Goal: Task Accomplishment & Management: Manage account settings

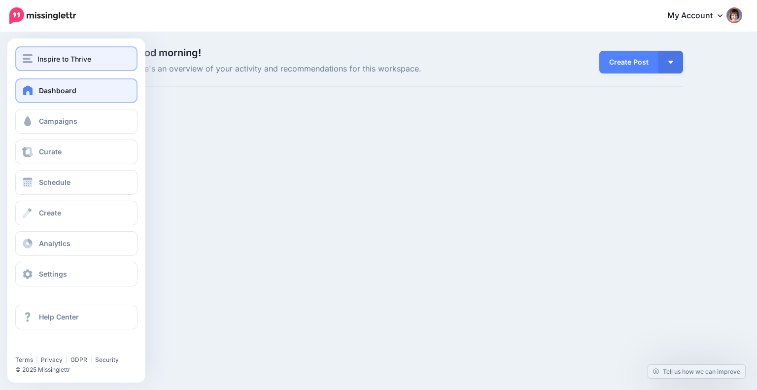
click at [35, 62] on div "Inspire to Thrive" at bounding box center [76, 58] width 107 height 11
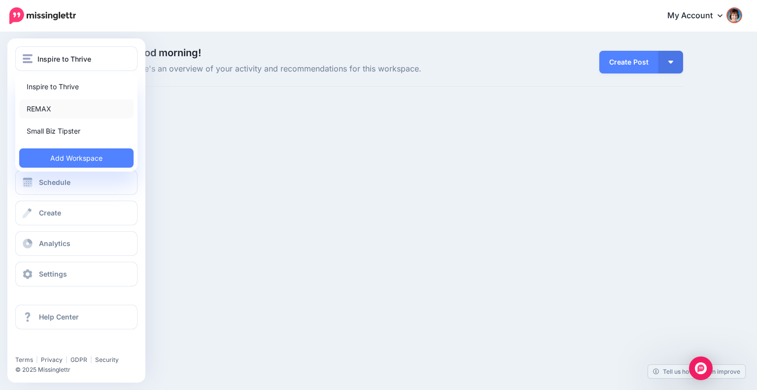
click at [42, 110] on link "REMAX" at bounding box center [76, 108] width 114 height 19
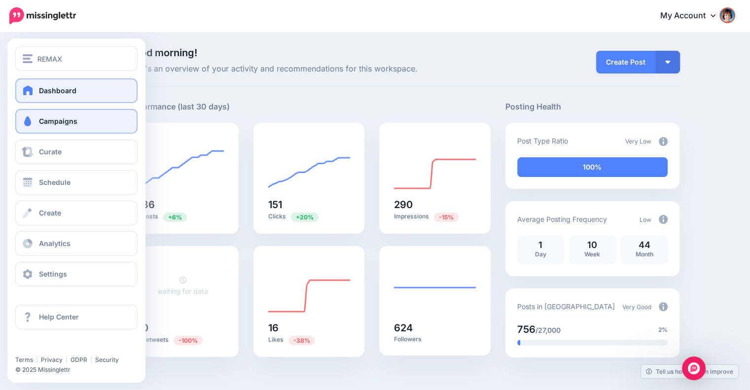
click at [41, 120] on span "Campaigns" at bounding box center [58, 121] width 38 height 8
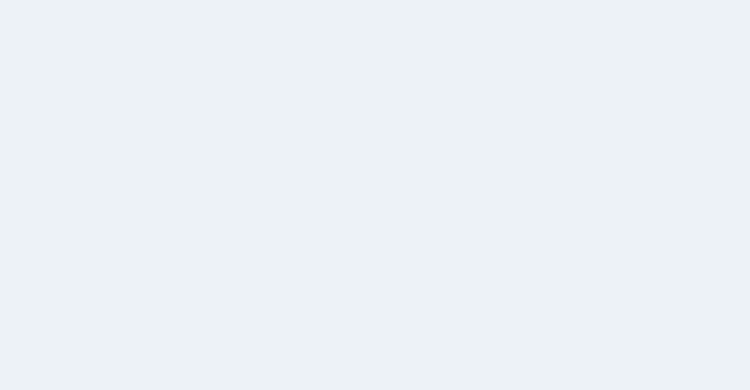
click at [41, 120] on span "Campaigns" at bounding box center [58, 121] width 38 height 8
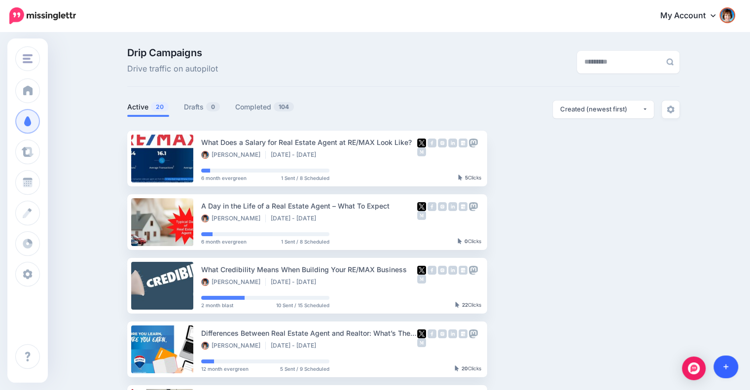
click at [722, 362] on link at bounding box center [725, 366] width 25 height 23
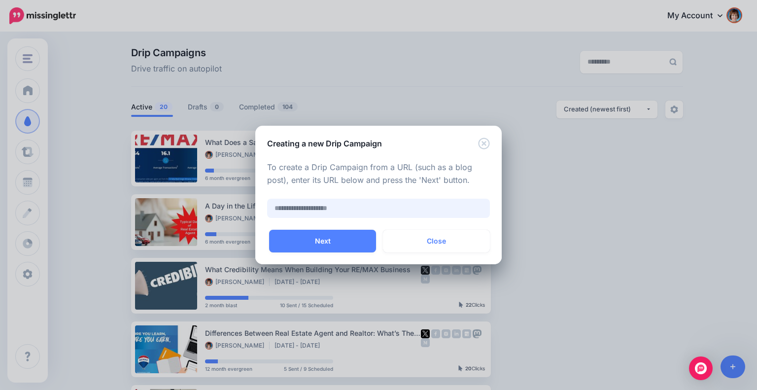
paste input "**********"
type input "**********"
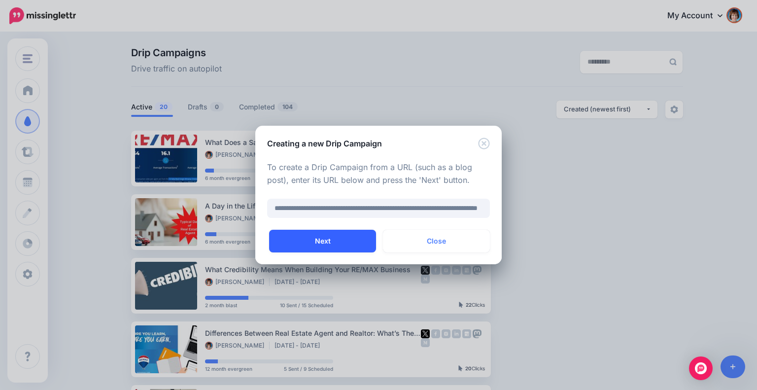
click at [356, 241] on button "Next" at bounding box center [322, 241] width 107 height 23
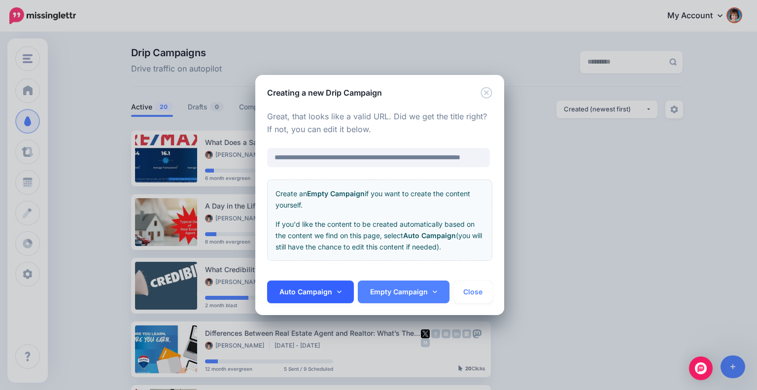
scroll to position [0, 0]
click at [319, 289] on link "Auto Campaign" at bounding box center [310, 291] width 87 height 23
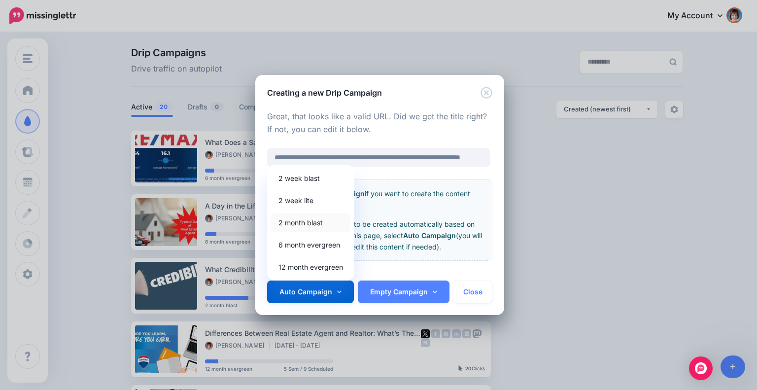
click at [321, 225] on link "2 month blast" at bounding box center [310, 222] width 79 height 19
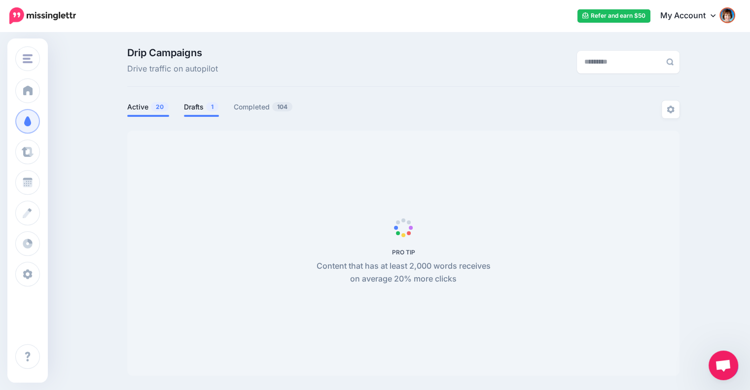
click at [203, 105] on link "Drafts 1" at bounding box center [201, 107] width 35 height 12
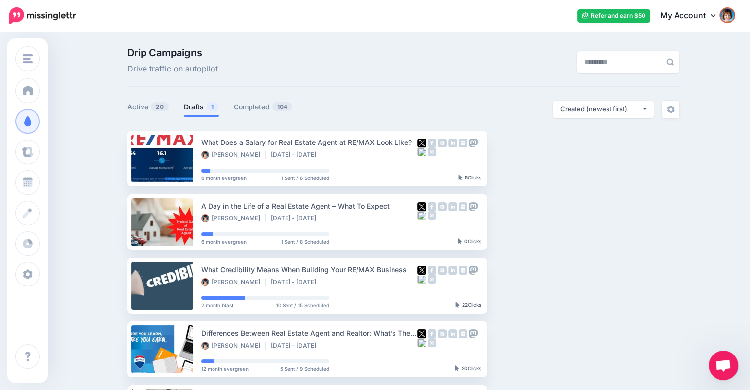
click at [205, 105] on link "Drafts 1" at bounding box center [201, 107] width 35 height 12
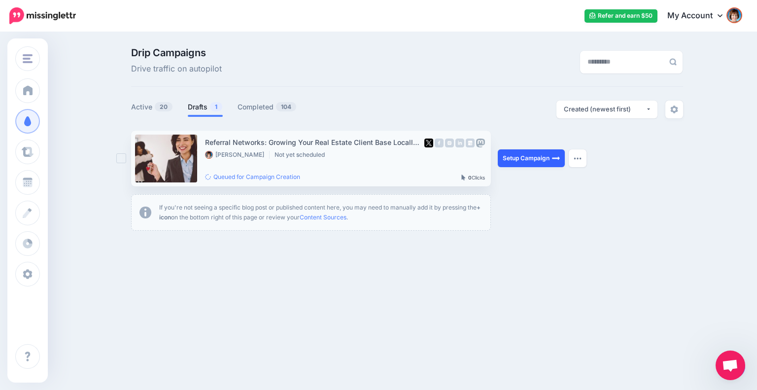
click at [536, 161] on link "Setup Campaign" at bounding box center [531, 158] width 67 height 18
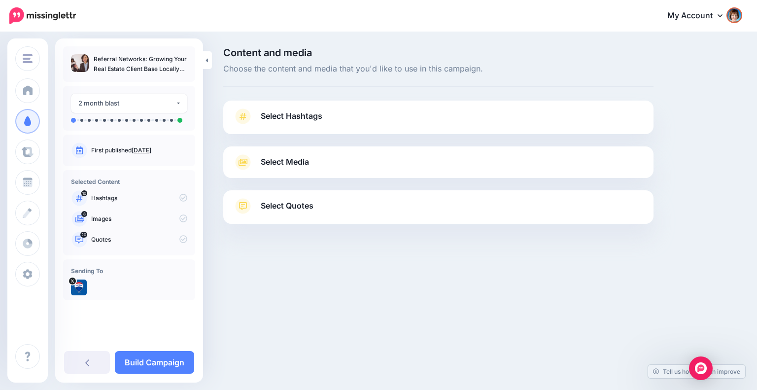
click at [324, 117] on link "Select Hashtags" at bounding box center [438, 121] width 411 height 26
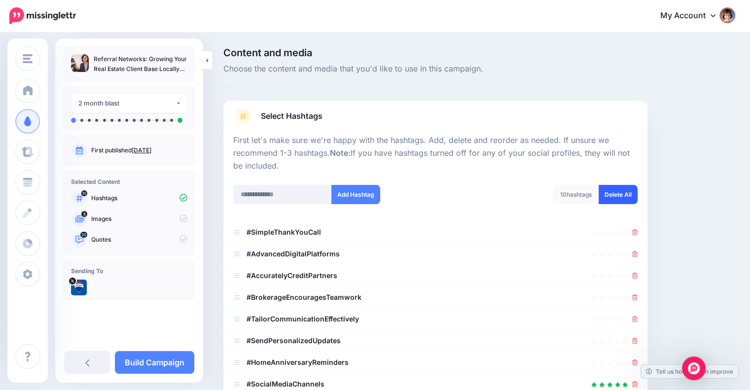
click at [624, 193] on link "Delete All" at bounding box center [617, 194] width 39 height 19
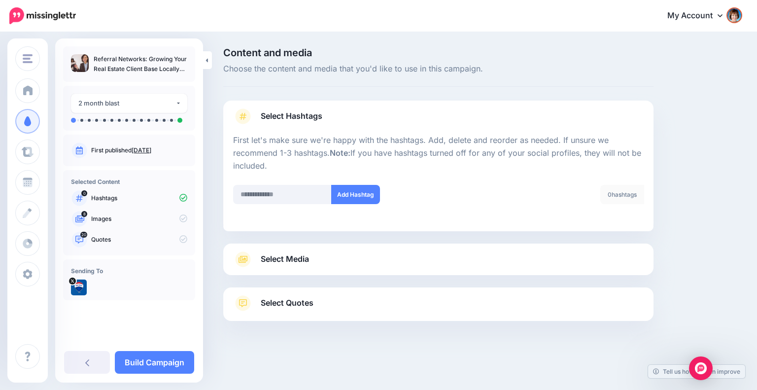
click at [459, 260] on link "Select Media" at bounding box center [438, 259] width 411 height 16
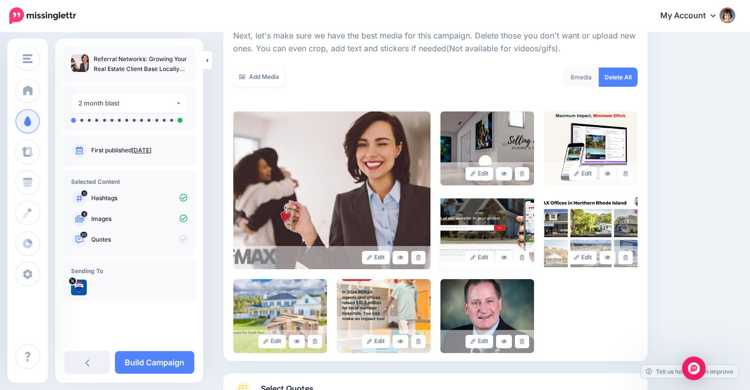
scroll to position [226, 0]
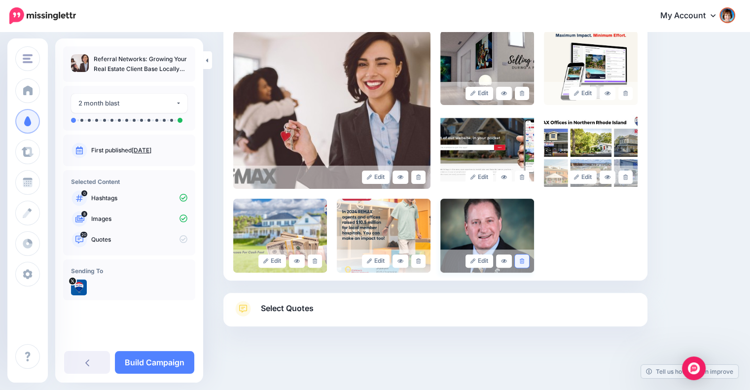
click at [524, 260] on icon at bounding box center [522, 260] width 4 height 5
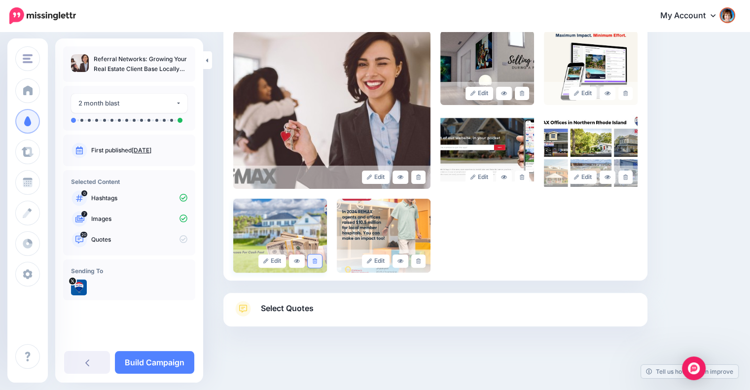
click at [317, 259] on icon at bounding box center [315, 260] width 4 height 5
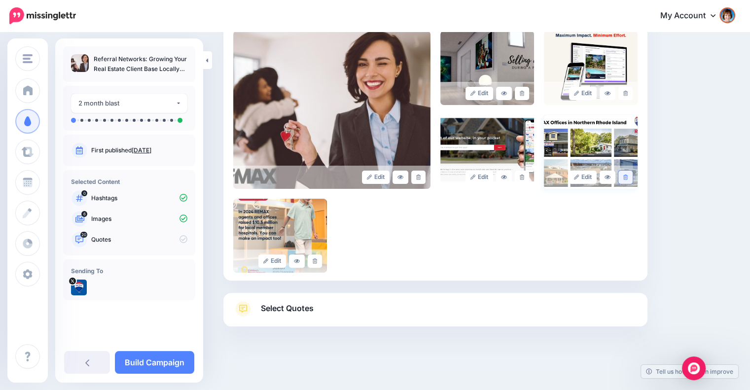
click at [628, 175] on icon at bounding box center [625, 177] width 4 height 5
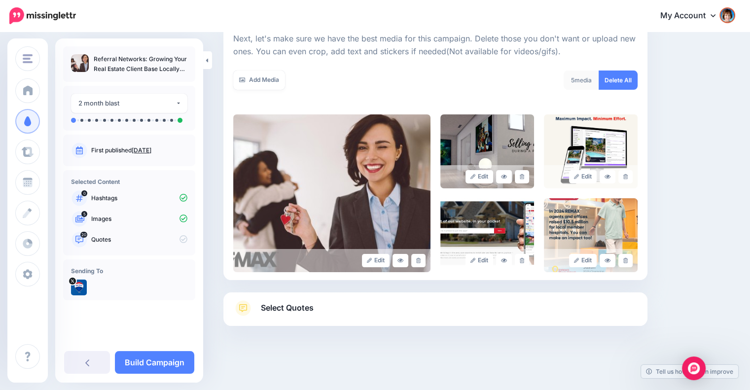
scroll to position [142, 0]
click at [524, 177] on icon at bounding box center [522, 177] width 4 height 5
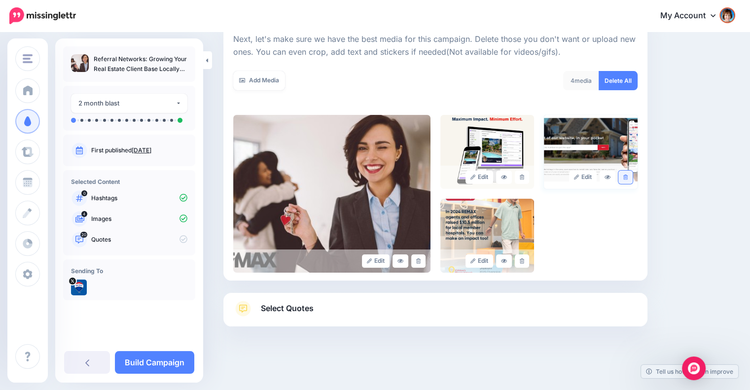
click at [628, 175] on icon at bounding box center [625, 177] width 4 height 5
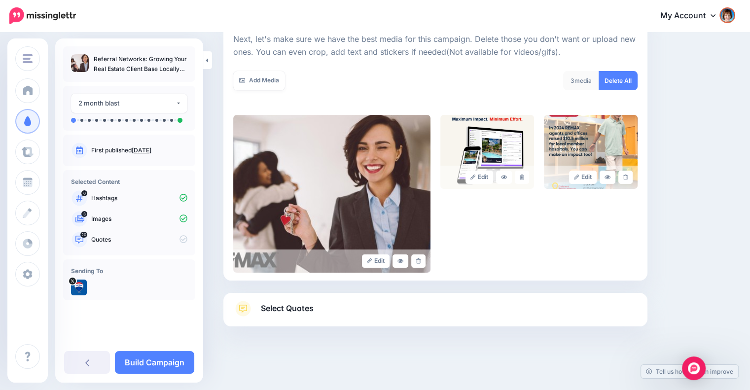
click at [523, 306] on link "Select Quotes" at bounding box center [435, 314] width 404 height 26
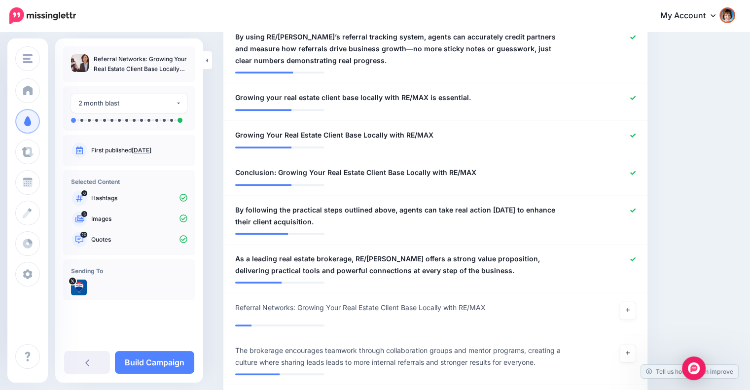
scroll to position [972, 0]
click at [642, 158] on li "**********" at bounding box center [435, 176] width 424 height 37
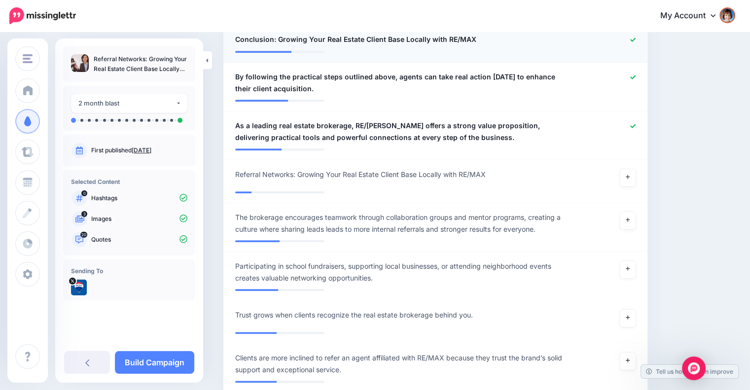
scroll to position [1106, 0]
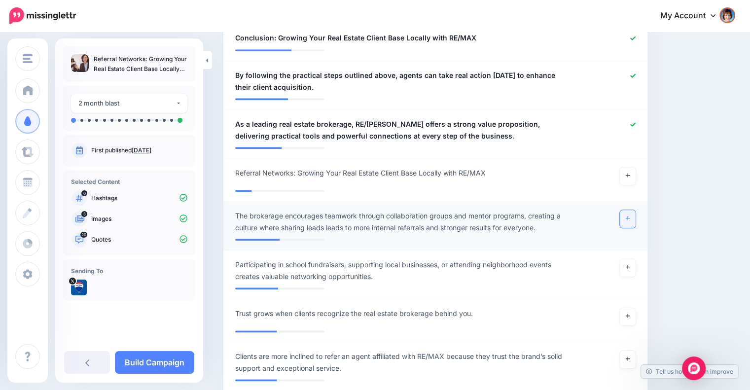
click at [630, 216] on icon at bounding box center [628, 218] width 4 height 4
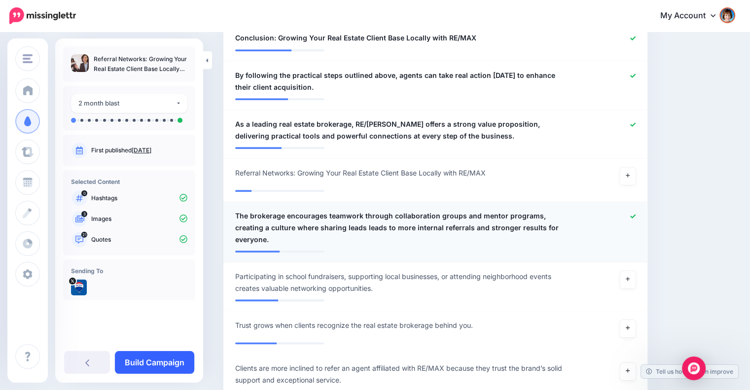
click at [176, 365] on link "Build Campaign" at bounding box center [154, 362] width 79 height 23
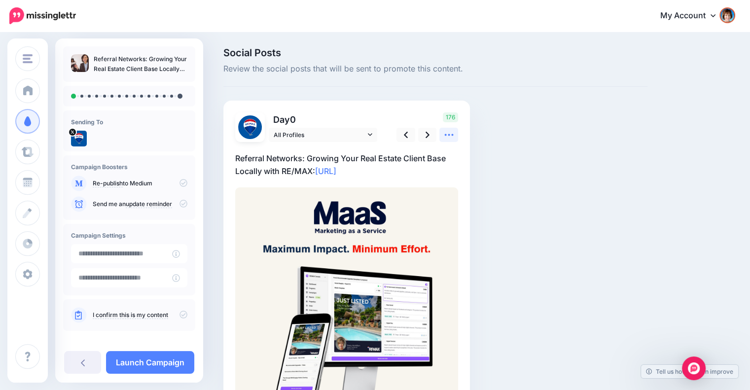
click at [444, 131] on icon at bounding box center [449, 135] width 10 height 10
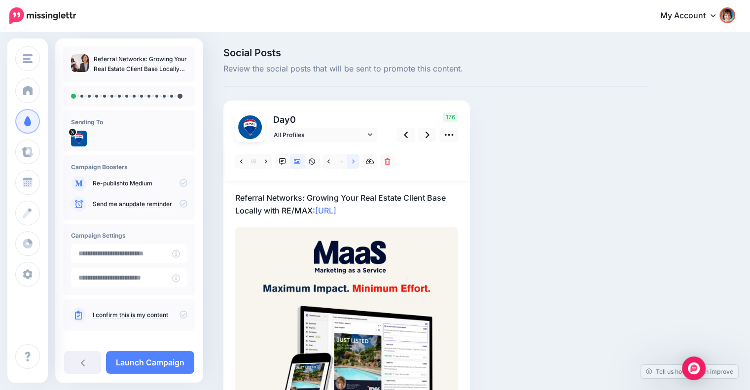
click at [352, 160] on icon at bounding box center [353, 161] width 2 height 7
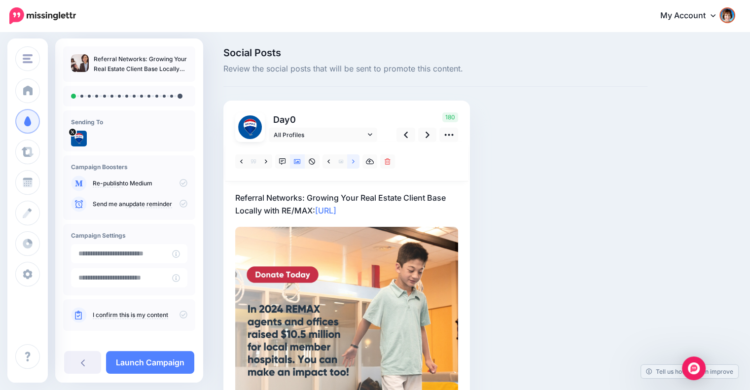
click at [353, 162] on icon at bounding box center [353, 161] width 2 height 7
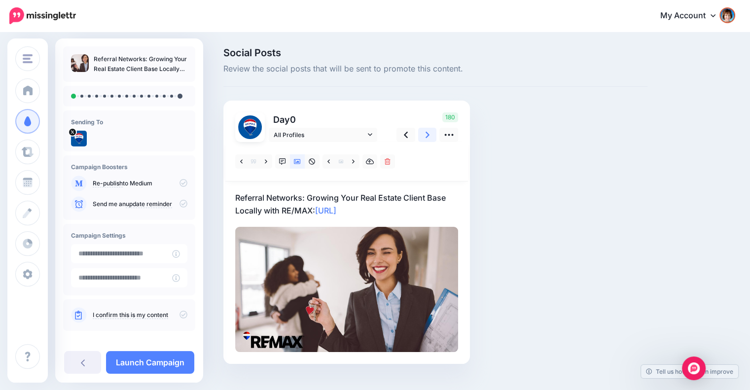
click at [425, 135] on icon at bounding box center [427, 135] width 4 height 10
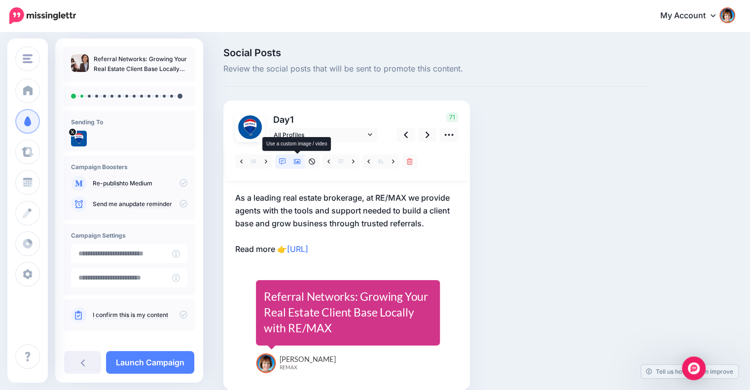
click at [298, 157] on link at bounding box center [297, 161] width 15 height 14
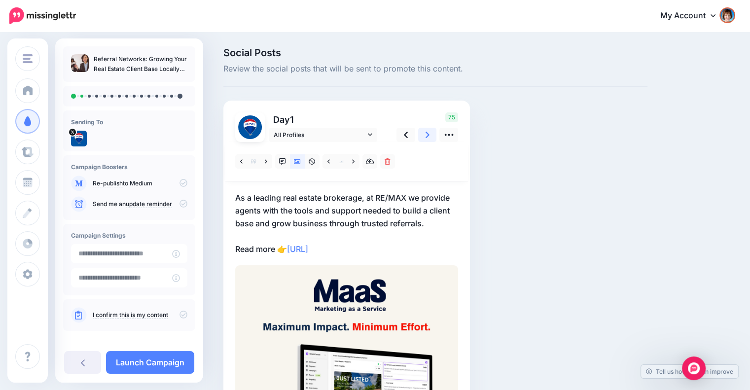
click at [430, 134] on link at bounding box center [427, 135] width 19 height 14
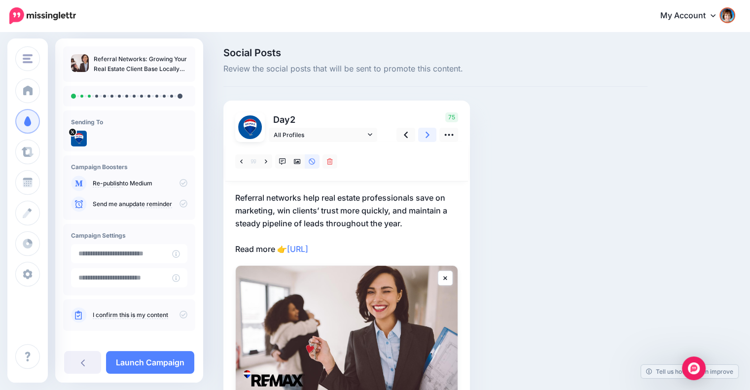
click at [432, 136] on link at bounding box center [427, 135] width 19 height 14
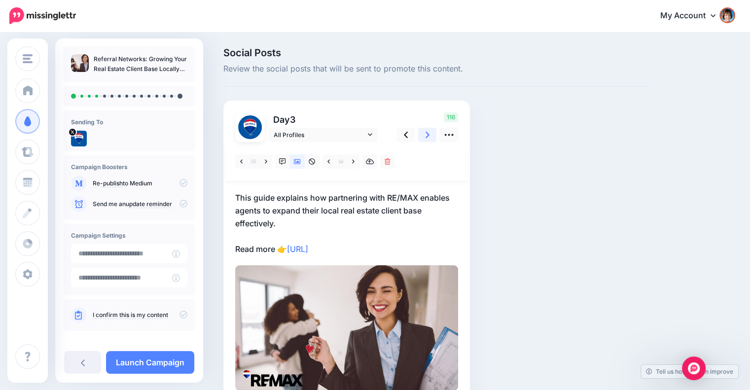
click at [423, 134] on link at bounding box center [427, 135] width 19 height 14
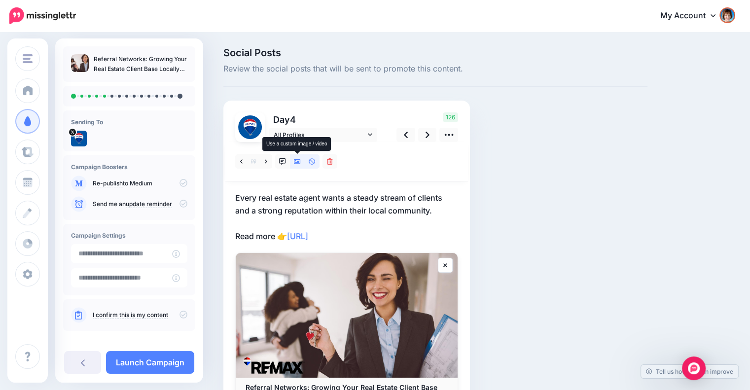
click at [298, 161] on icon at bounding box center [297, 161] width 7 height 5
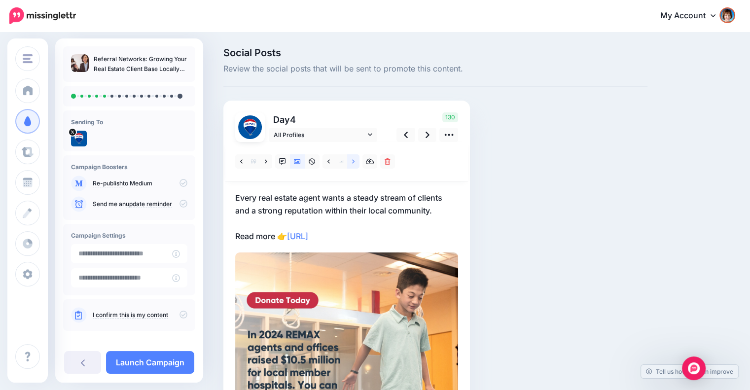
click at [353, 161] on icon at bounding box center [353, 161] width 2 height 4
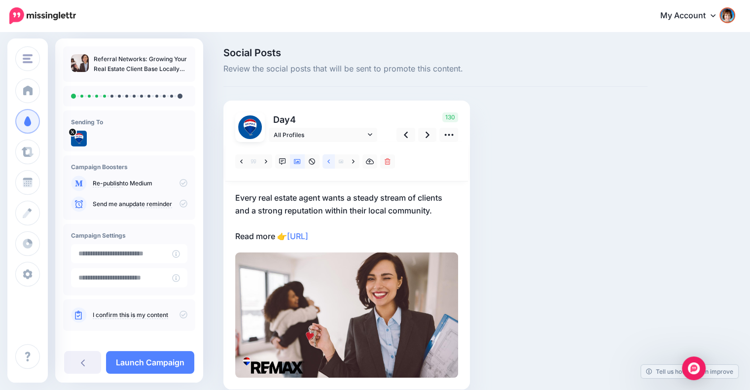
click at [327, 160] on icon at bounding box center [328, 161] width 2 height 7
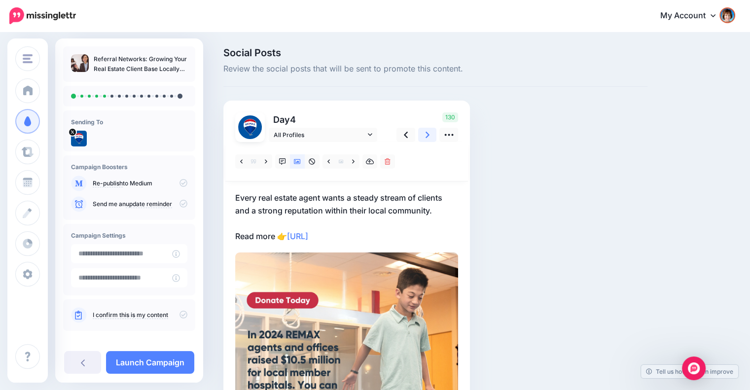
click at [429, 135] on icon at bounding box center [427, 135] width 4 height 10
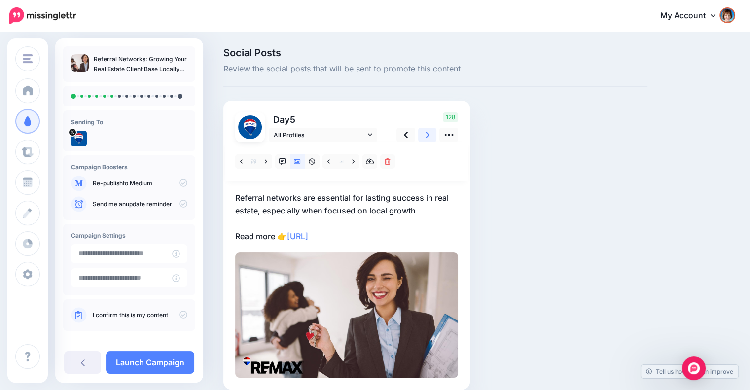
click at [424, 136] on link at bounding box center [427, 135] width 19 height 14
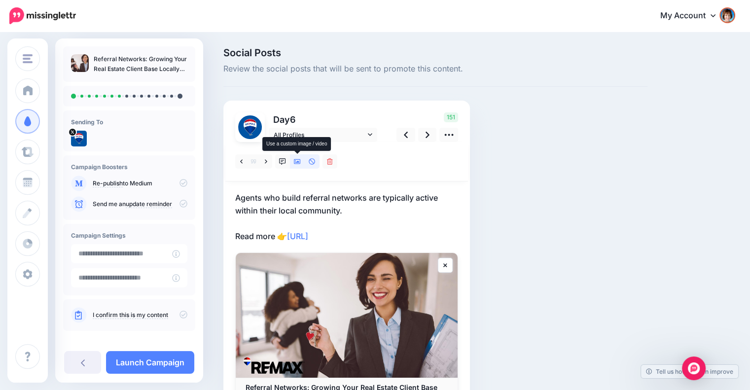
click at [298, 161] on icon at bounding box center [297, 161] width 7 height 5
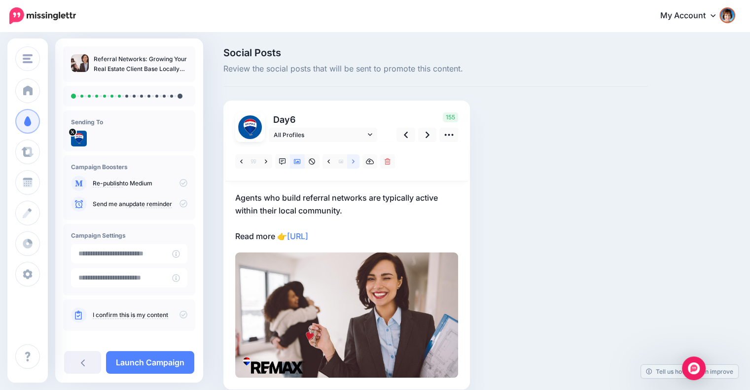
click at [349, 161] on link at bounding box center [353, 161] width 12 height 14
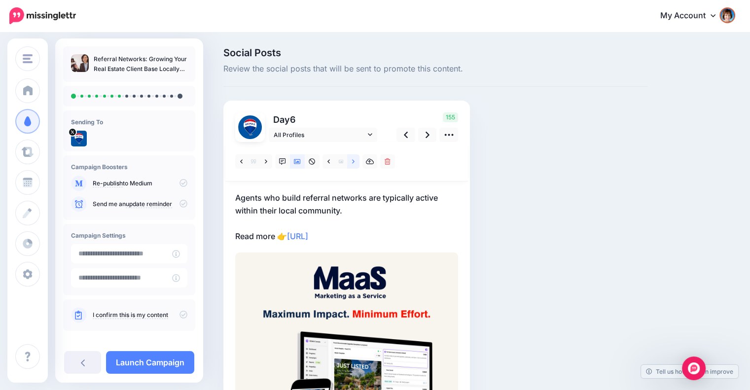
click at [349, 163] on link at bounding box center [353, 161] width 12 height 14
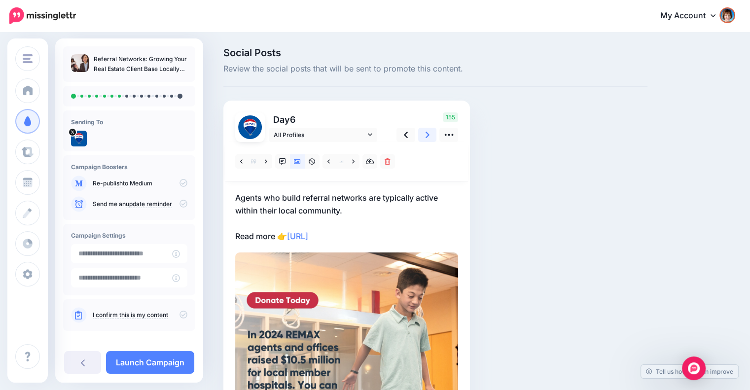
click at [422, 135] on link at bounding box center [427, 135] width 19 height 14
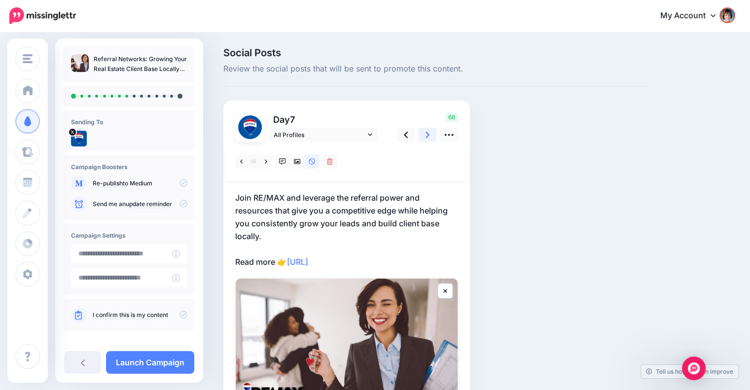
click at [422, 135] on link at bounding box center [427, 135] width 19 height 14
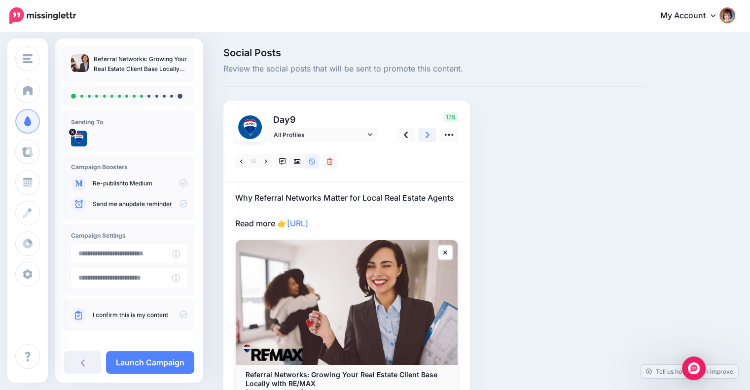
click at [422, 135] on link at bounding box center [427, 135] width 19 height 14
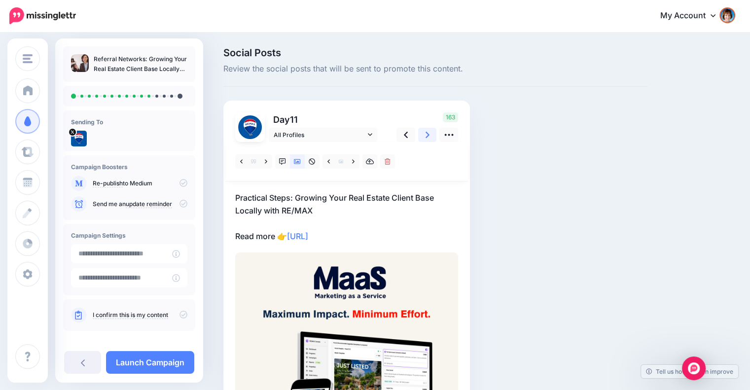
click at [422, 135] on link at bounding box center [427, 135] width 19 height 14
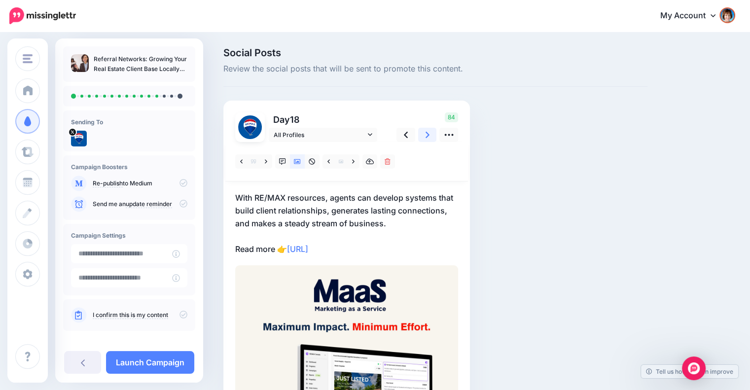
click at [422, 135] on link at bounding box center [427, 135] width 19 height 14
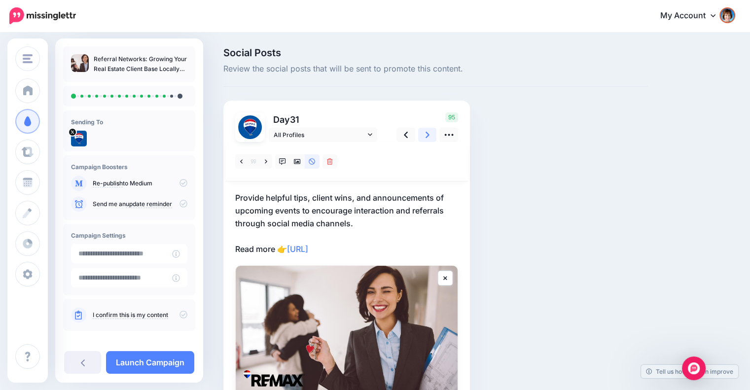
click at [422, 135] on link at bounding box center [427, 135] width 19 height 14
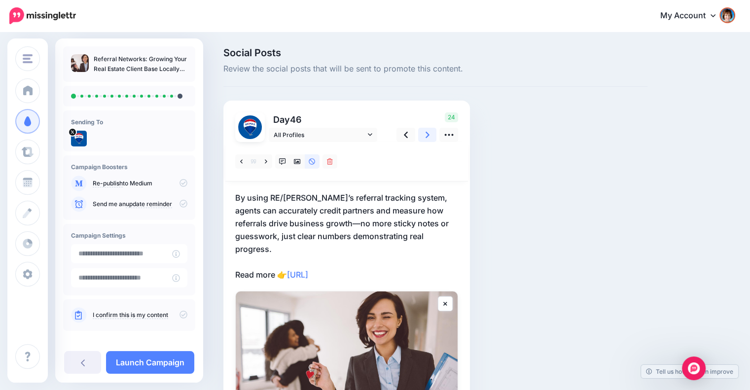
click at [421, 136] on link at bounding box center [427, 135] width 19 height 14
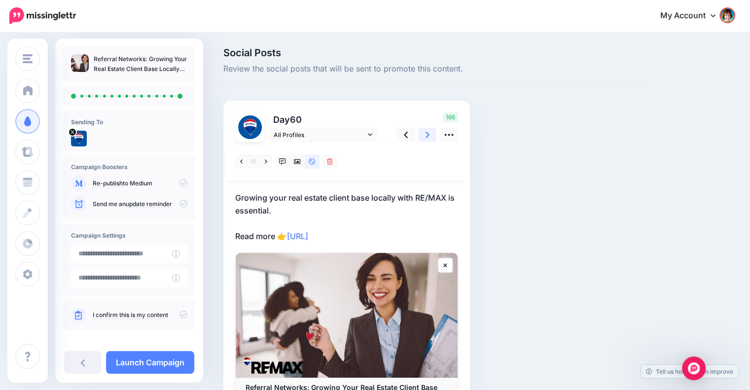
click at [421, 136] on link at bounding box center [427, 135] width 19 height 14
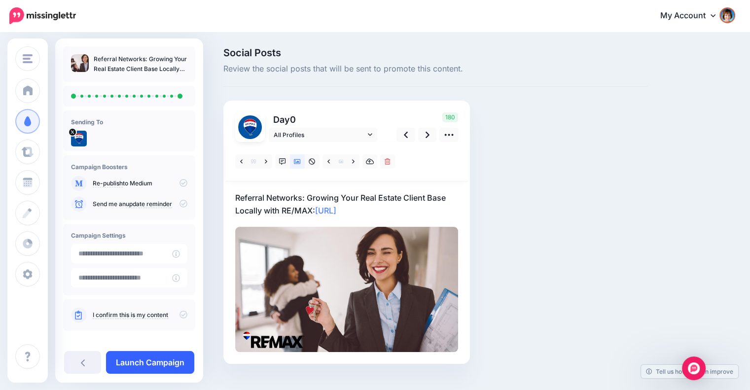
click at [164, 358] on link "Launch Campaign" at bounding box center [150, 362] width 88 height 23
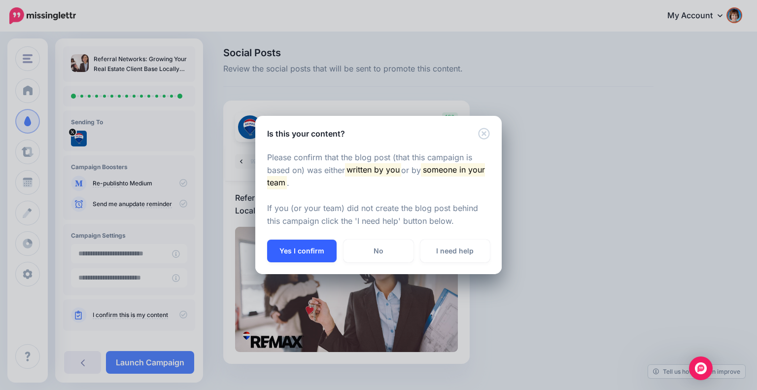
click at [323, 240] on button "Yes I confirm" at bounding box center [302, 251] width 70 height 23
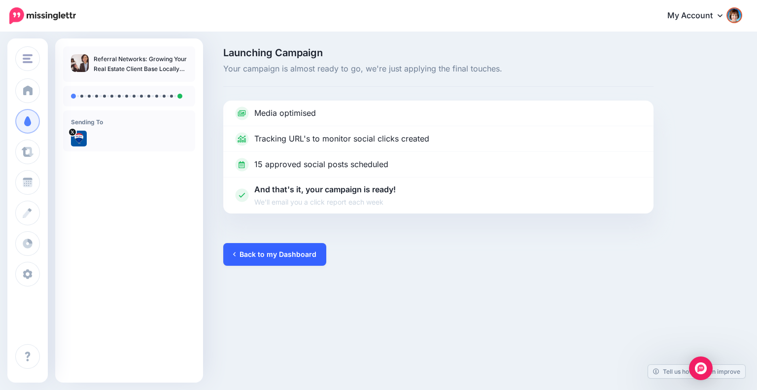
click at [266, 250] on link "Back to my Dashboard" at bounding box center [274, 254] width 103 height 23
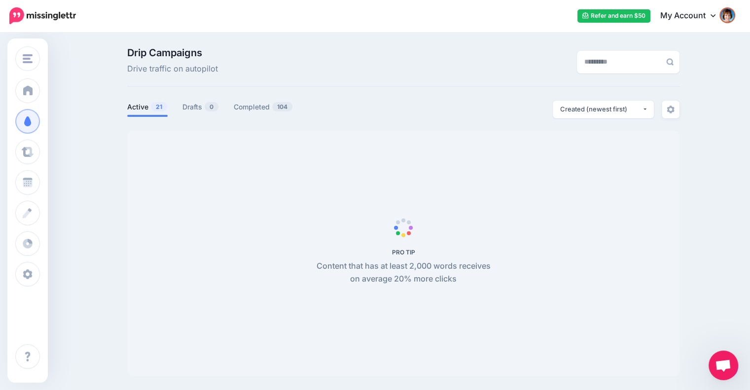
click at [156, 106] on span "21" at bounding box center [159, 106] width 16 height 9
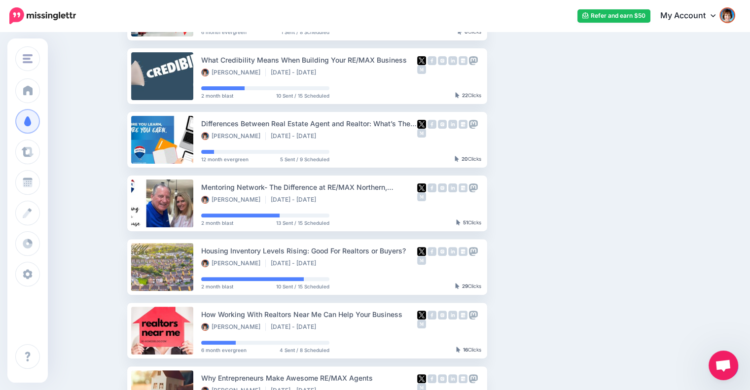
scroll to position [267, 0]
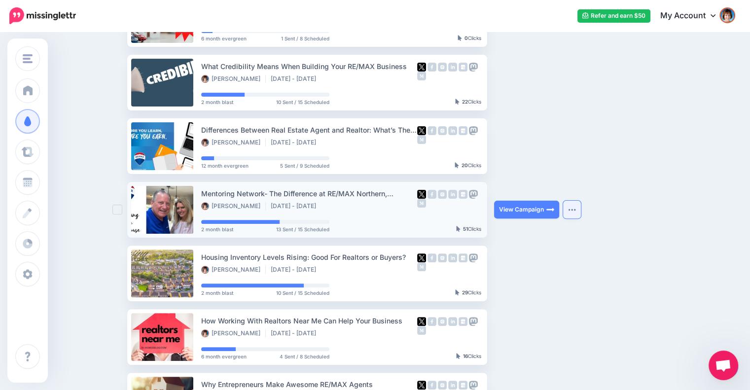
click at [576, 209] on img "button" at bounding box center [572, 209] width 8 height 3
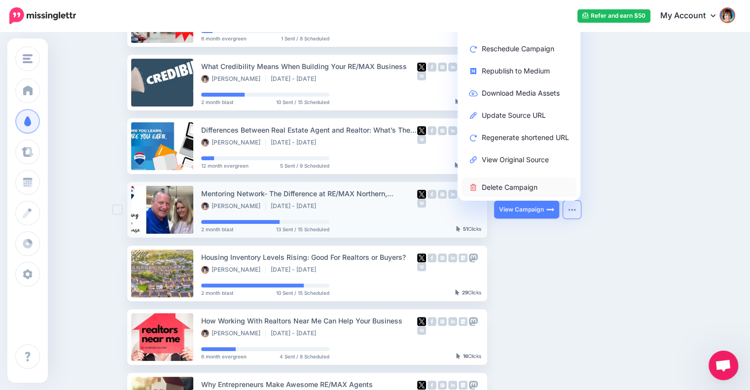
click at [514, 184] on link "Delete Campaign" at bounding box center [518, 186] width 115 height 19
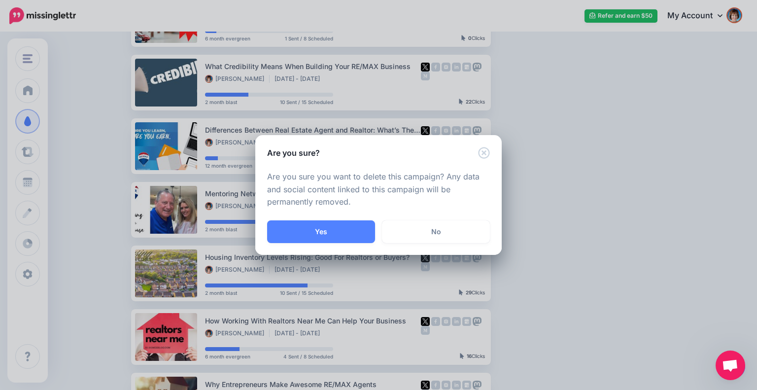
click at [340, 218] on div "Are you sure you want to delete this campaign? Any data and social content link…" at bounding box center [378, 190] width 246 height 62
click at [339, 228] on button "Yes" at bounding box center [321, 231] width 108 height 23
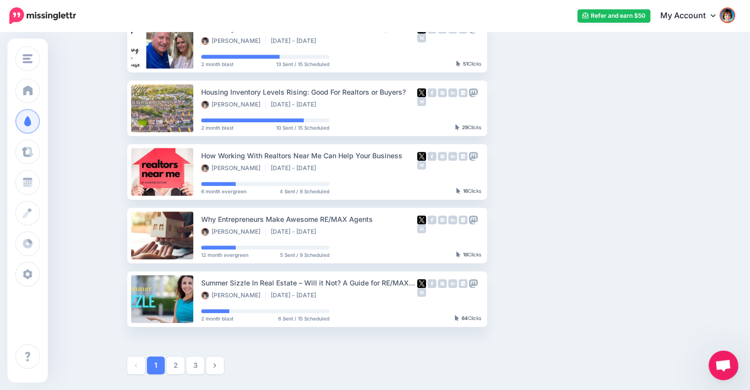
scroll to position [441, 0]
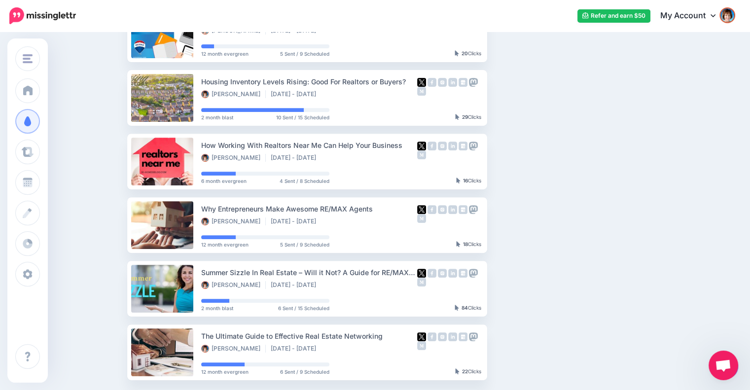
scroll to position [515, 0]
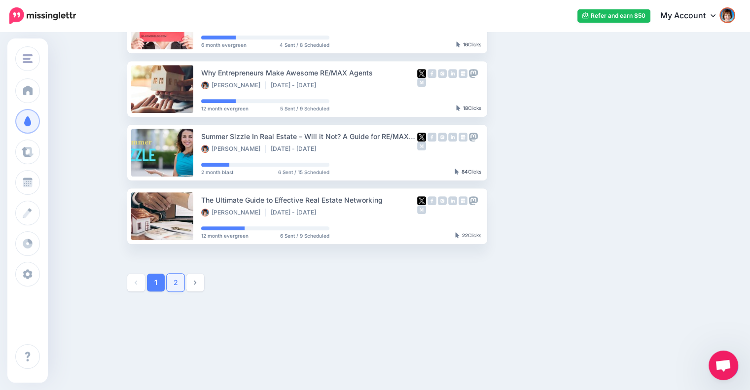
click at [181, 283] on link "2" at bounding box center [176, 283] width 18 height 18
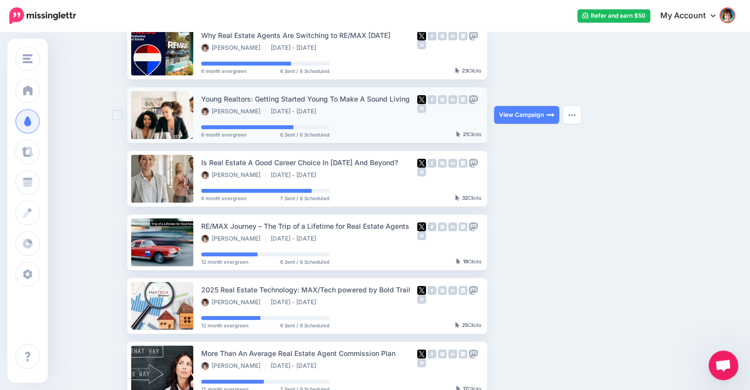
scroll to position [144, 0]
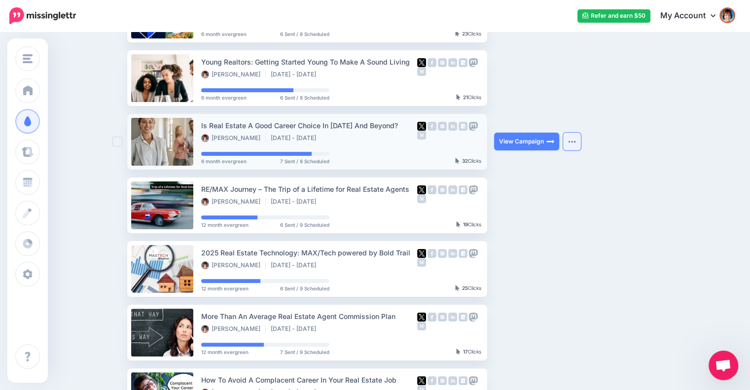
click at [577, 145] on button "button" at bounding box center [572, 142] width 18 height 18
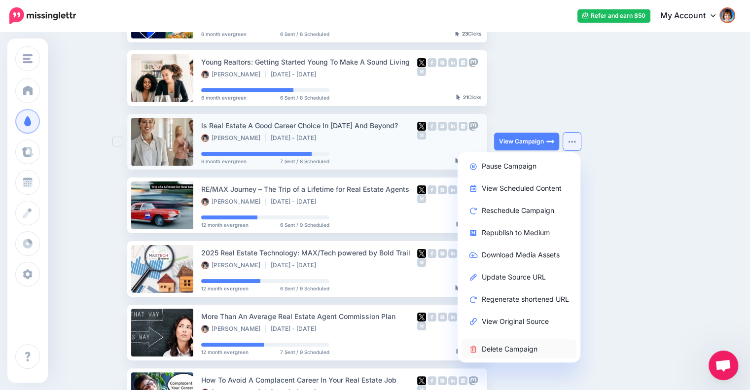
click at [501, 343] on link "Delete Campaign" at bounding box center [518, 348] width 115 height 19
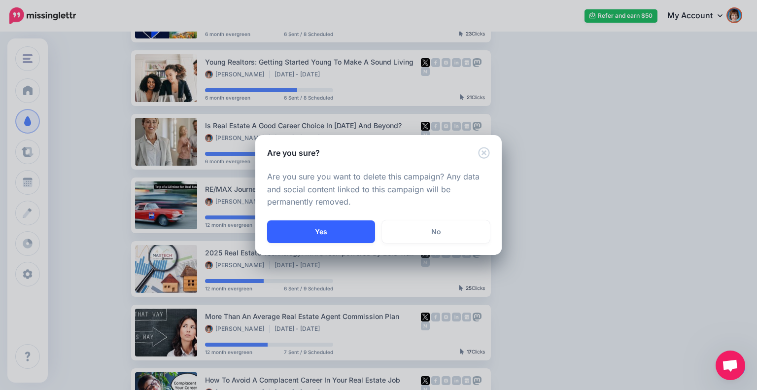
click at [352, 232] on button "Yes" at bounding box center [321, 231] width 108 height 23
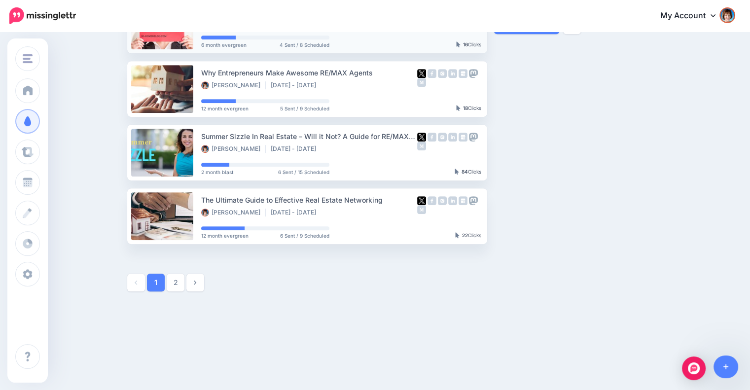
scroll to position [515, 0]
click at [183, 276] on link "2" at bounding box center [176, 283] width 18 height 18
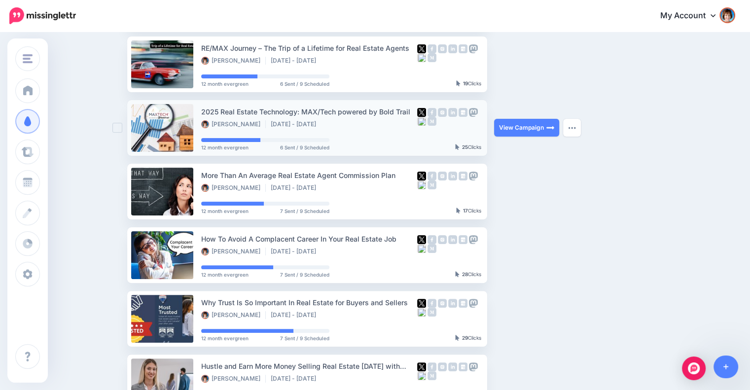
scroll to position [331, 0]
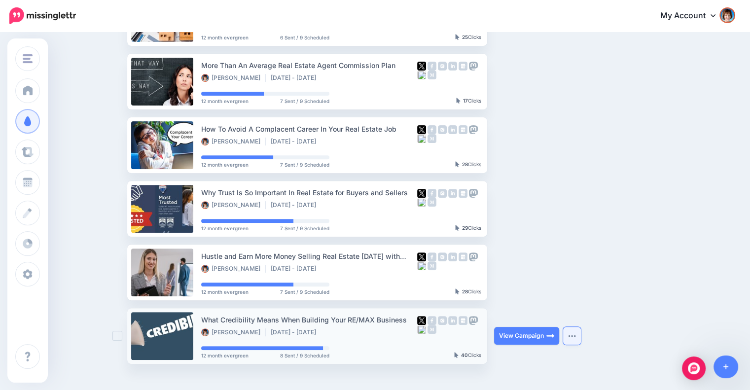
click at [574, 335] on img "button" at bounding box center [572, 335] width 8 height 3
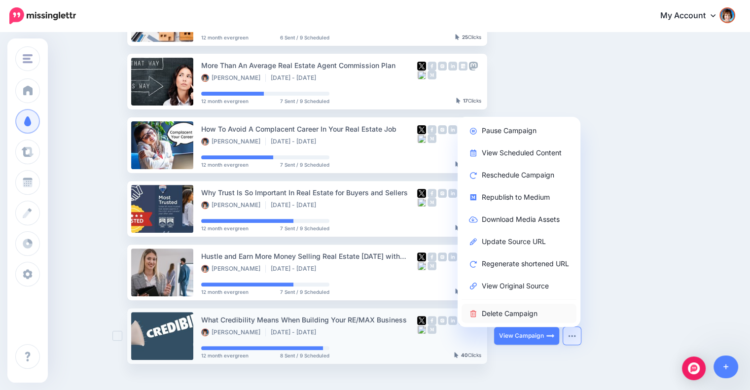
click at [513, 311] on link "Delete Campaign" at bounding box center [518, 313] width 115 height 19
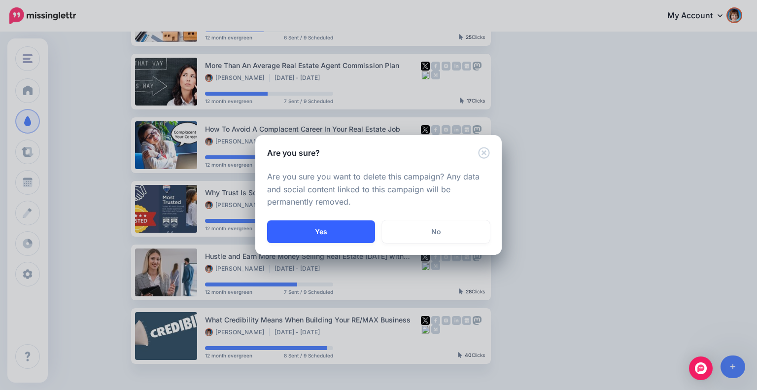
click at [347, 222] on button "Yes" at bounding box center [321, 231] width 108 height 23
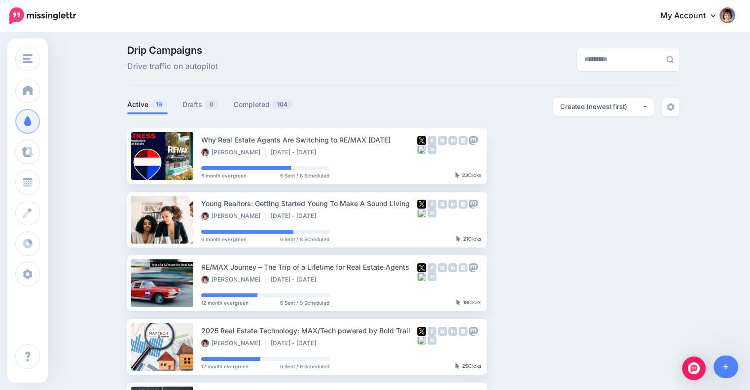
scroll to position [0, 0]
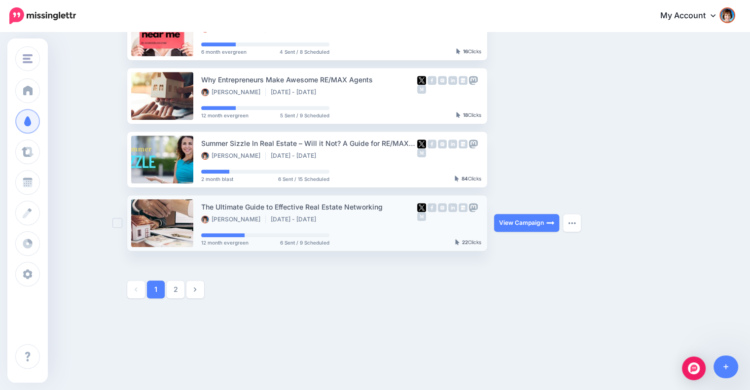
scroll to position [515, 0]
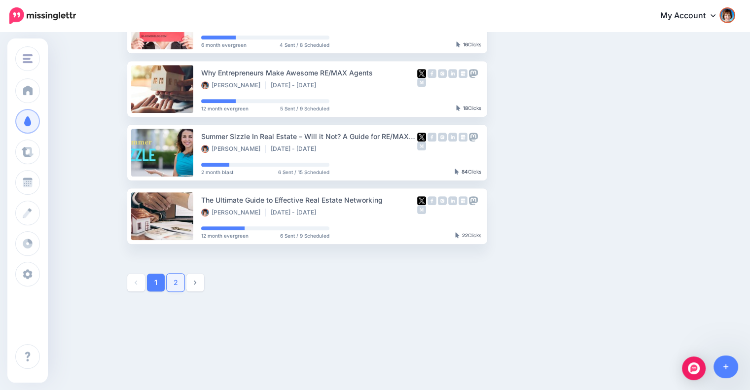
click at [177, 278] on link "2" at bounding box center [176, 283] width 18 height 18
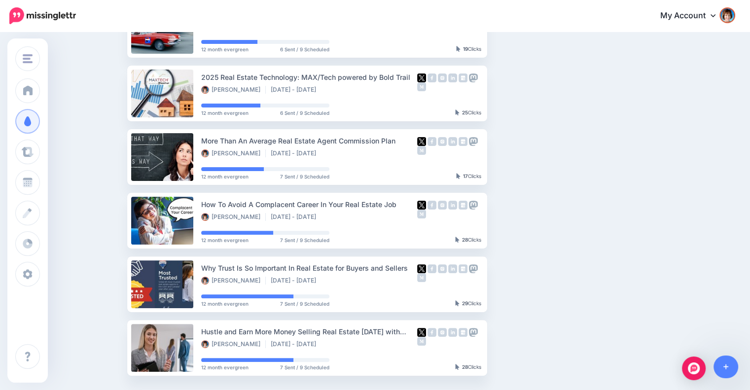
scroll to position [257, 0]
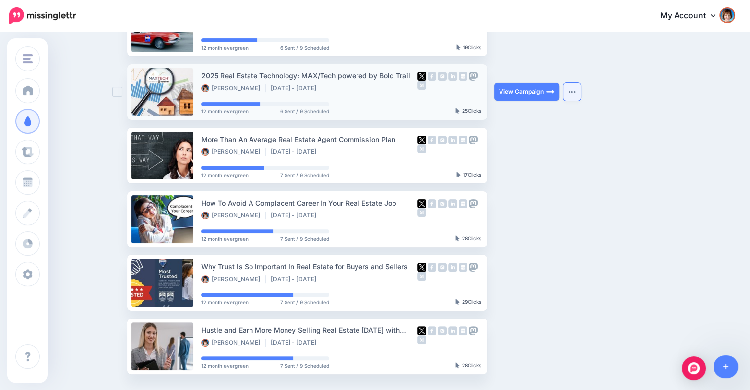
click at [575, 96] on button "button" at bounding box center [572, 92] width 18 height 18
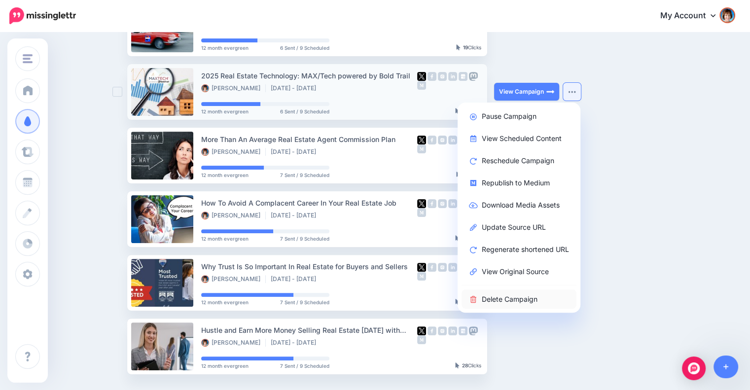
click at [527, 293] on link "Delete Campaign" at bounding box center [518, 298] width 115 height 19
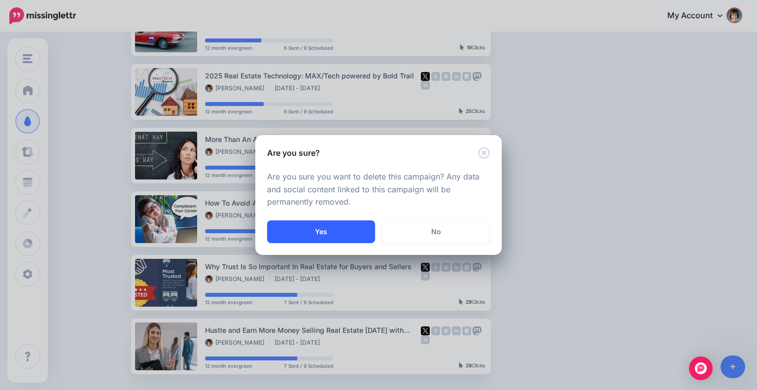
click at [345, 228] on button "Yes" at bounding box center [321, 231] width 108 height 23
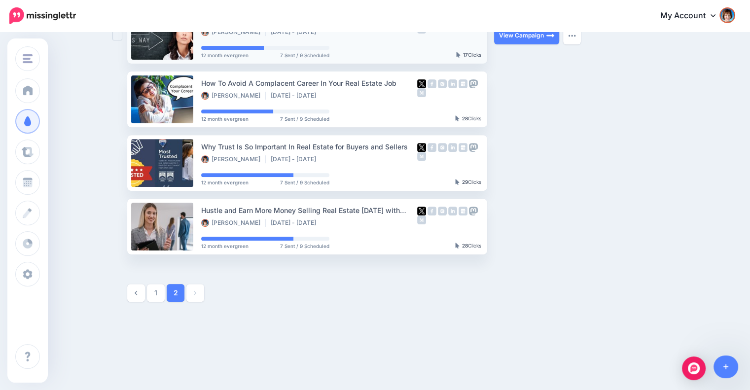
scroll to position [380, 0]
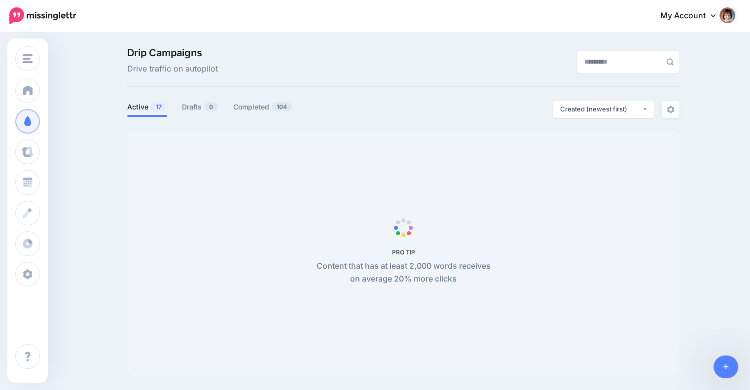
scroll to position [85, 0]
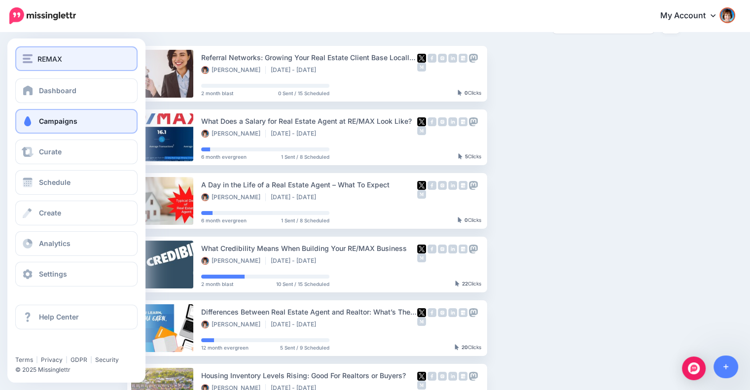
click at [34, 57] on div "REMAX" at bounding box center [76, 58] width 107 height 11
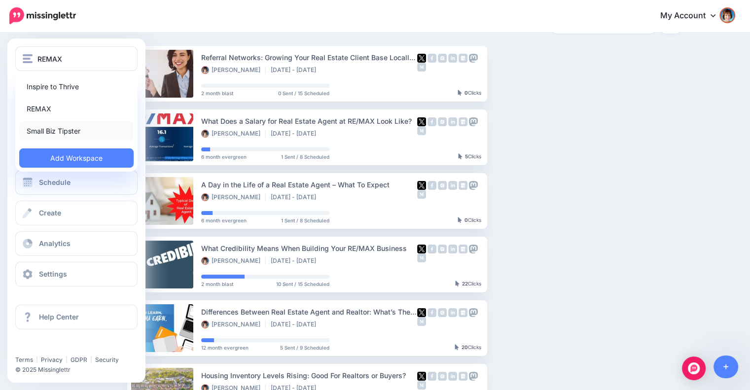
click at [43, 128] on link "Small Biz Tipster" at bounding box center [76, 130] width 114 height 19
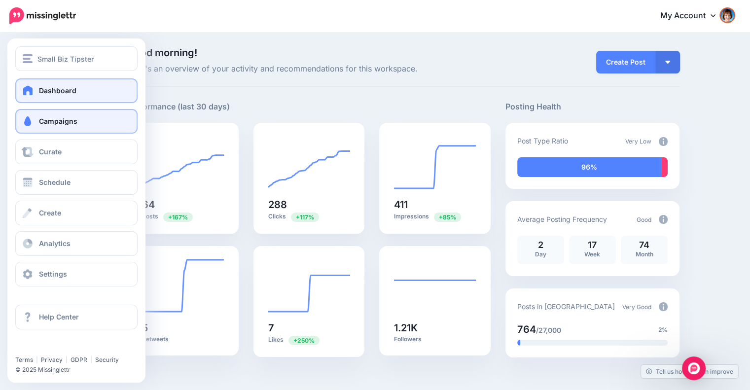
click at [51, 122] on span "Campaigns" at bounding box center [58, 121] width 38 height 8
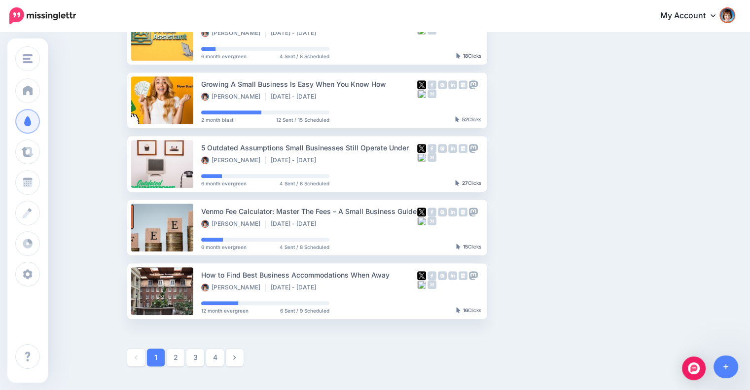
scroll to position [515, 0]
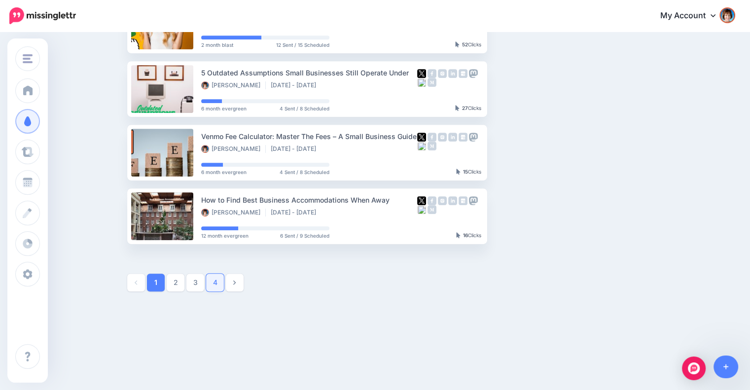
click at [218, 276] on link "4" at bounding box center [215, 283] width 18 height 18
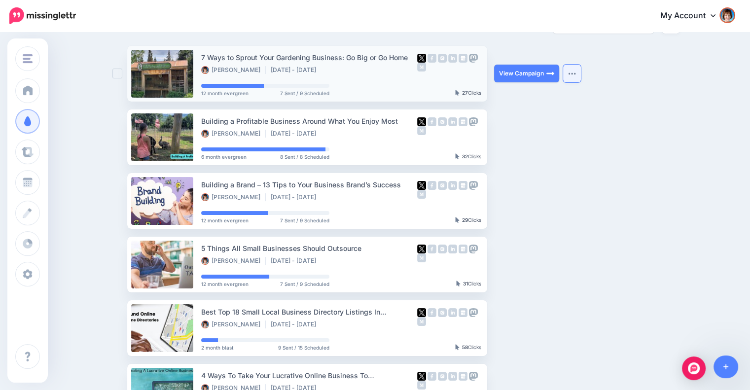
click at [577, 78] on button "button" at bounding box center [572, 74] width 18 height 18
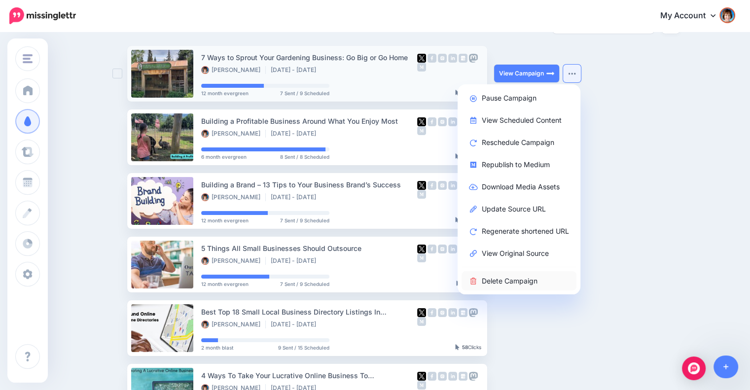
click at [501, 279] on link "Delete Campaign" at bounding box center [518, 280] width 115 height 19
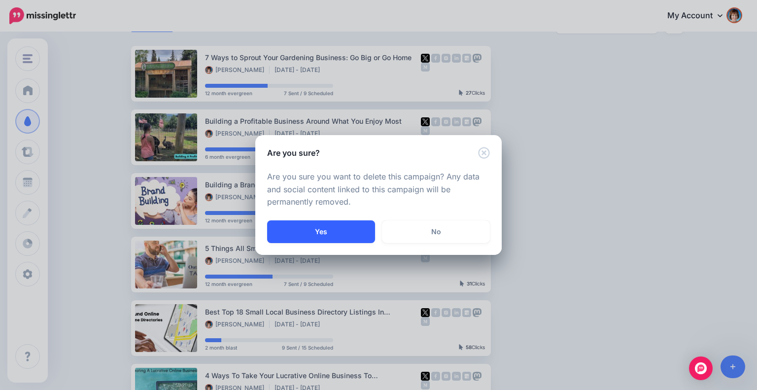
click at [342, 230] on button "Yes" at bounding box center [321, 231] width 108 height 23
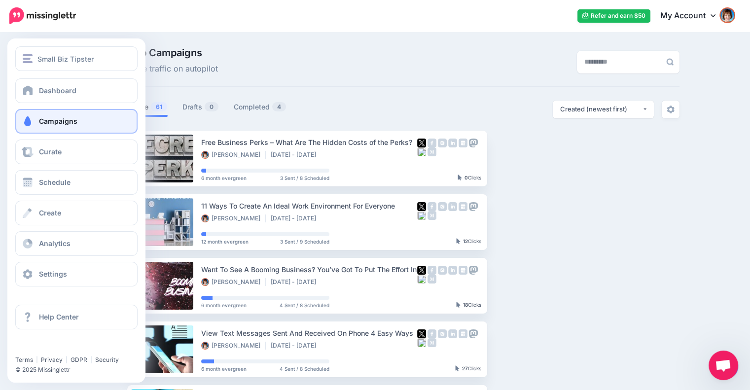
click at [46, 118] on span "Campaigns" at bounding box center [58, 121] width 38 height 8
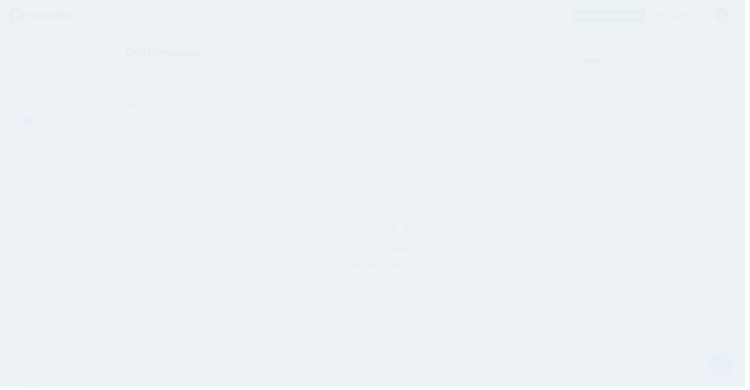
click at [720, 365] on link at bounding box center [725, 366] width 25 height 23
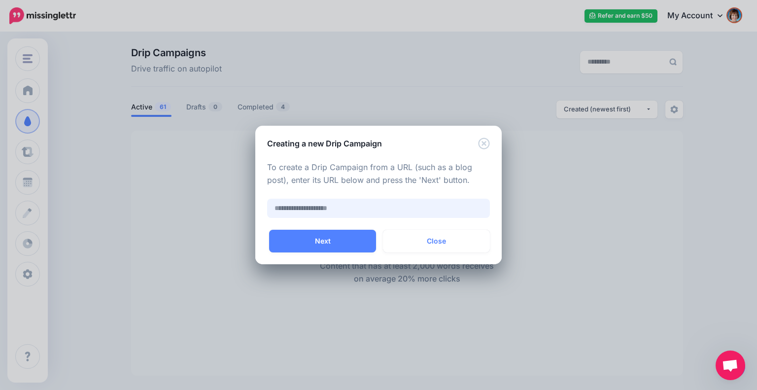
click at [396, 207] on input "text" at bounding box center [378, 208] width 223 height 19
paste input "**********"
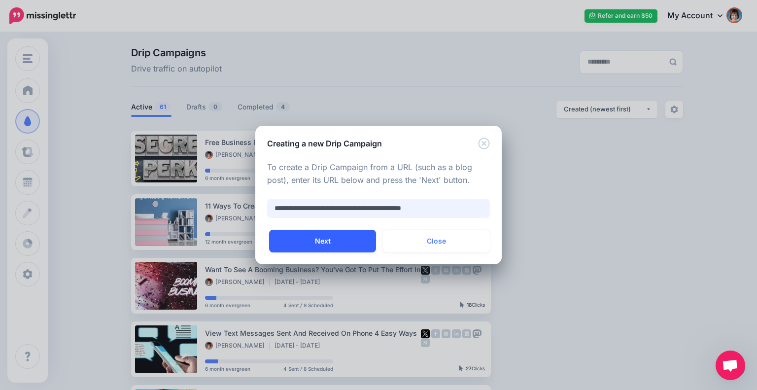
type input "**********"
click at [349, 238] on button "Next" at bounding box center [322, 241] width 107 height 23
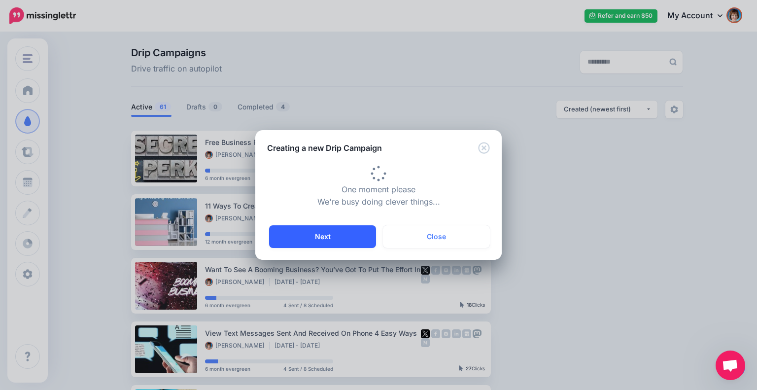
type input "**********"
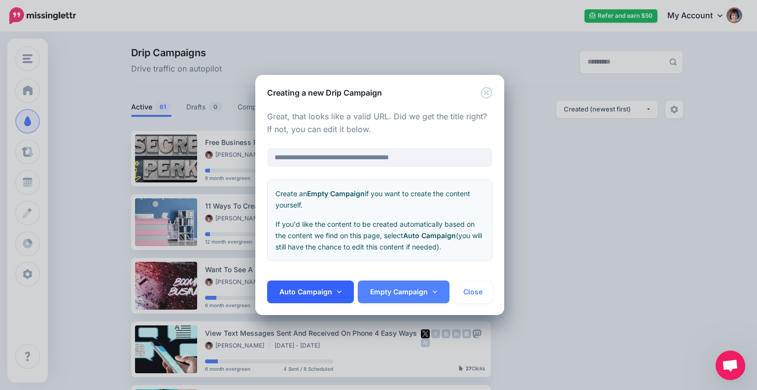
click at [325, 294] on link "Auto Campaign" at bounding box center [310, 291] width 87 height 23
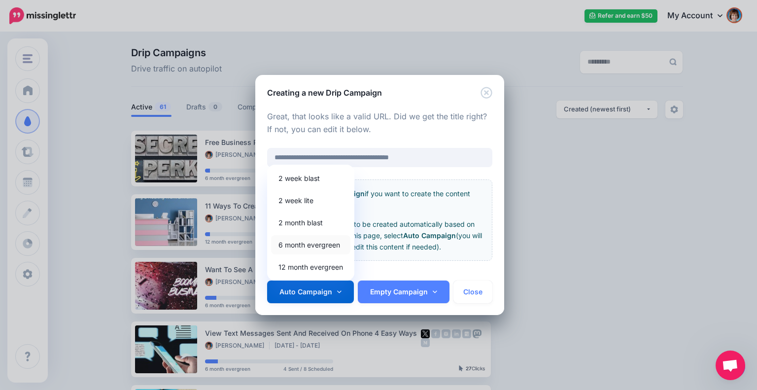
click at [321, 238] on link "6 month evergreen" at bounding box center [310, 244] width 79 height 19
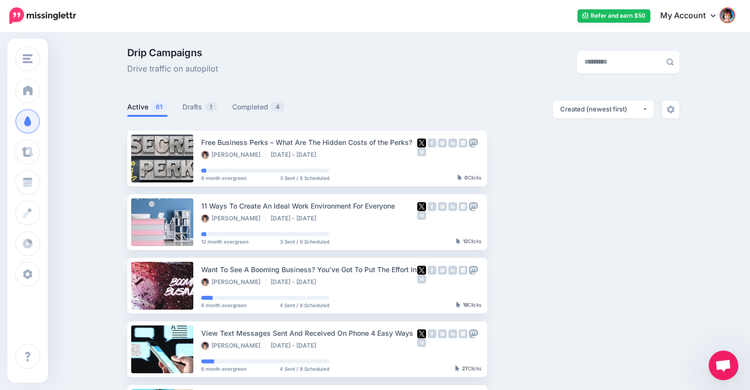
click at [731, 372] on span "Open chat" at bounding box center [723, 365] width 30 height 30
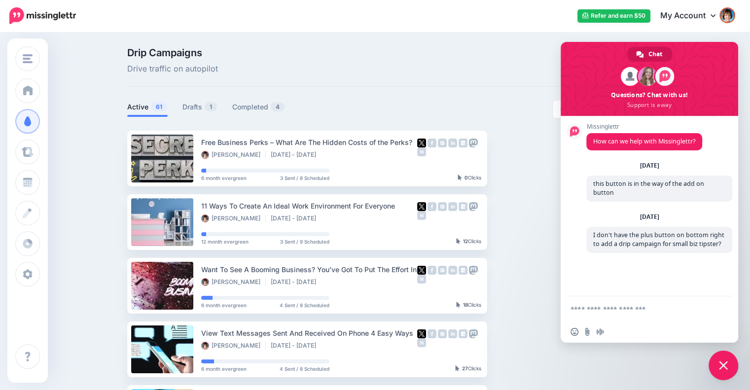
click at [716, 367] on span "Close chat" at bounding box center [723, 365] width 30 height 30
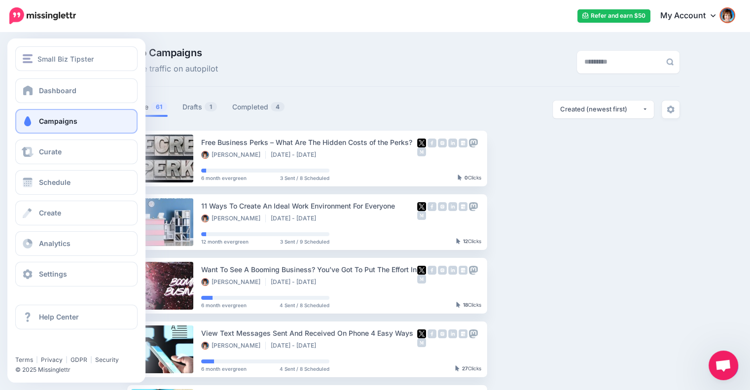
click at [41, 122] on span "Campaigns" at bounding box center [58, 121] width 38 height 8
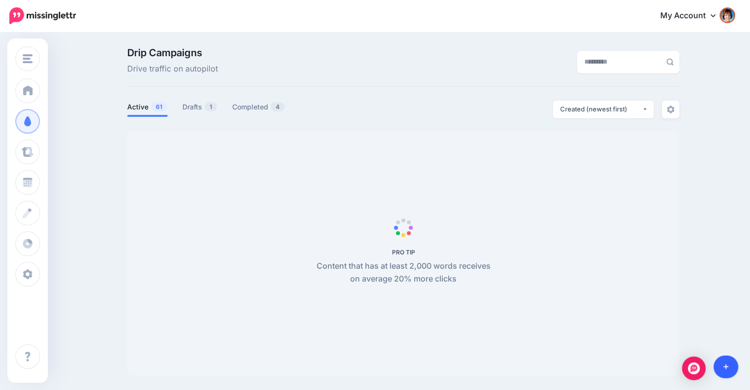
click at [731, 363] on link at bounding box center [725, 366] width 25 height 23
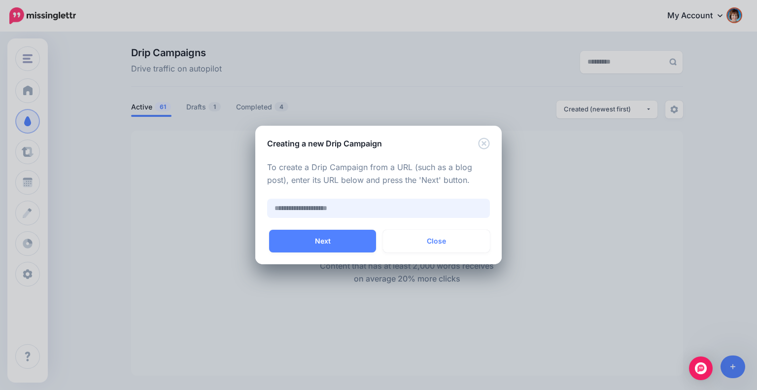
click at [315, 199] on input "text" at bounding box center [378, 208] width 223 height 19
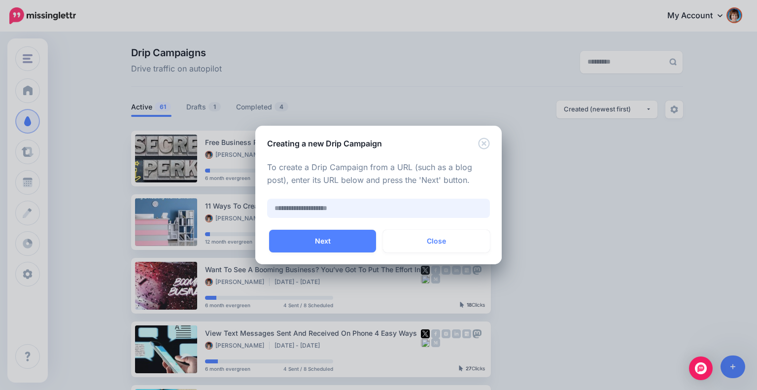
paste input "**********"
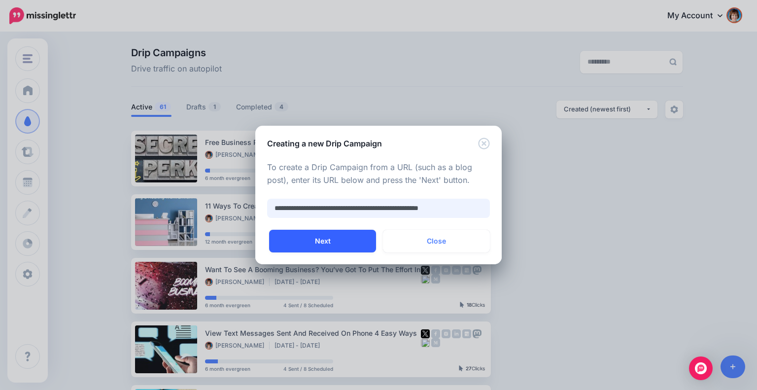
type input "**********"
click at [329, 242] on button "Next" at bounding box center [322, 241] width 107 height 23
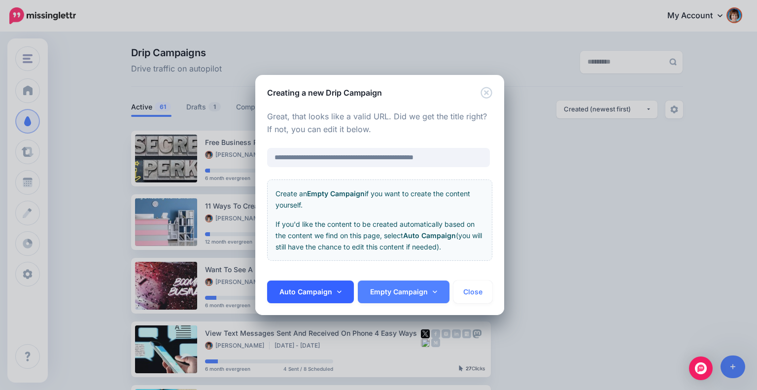
click at [331, 291] on link "Auto Campaign" at bounding box center [310, 291] width 87 height 23
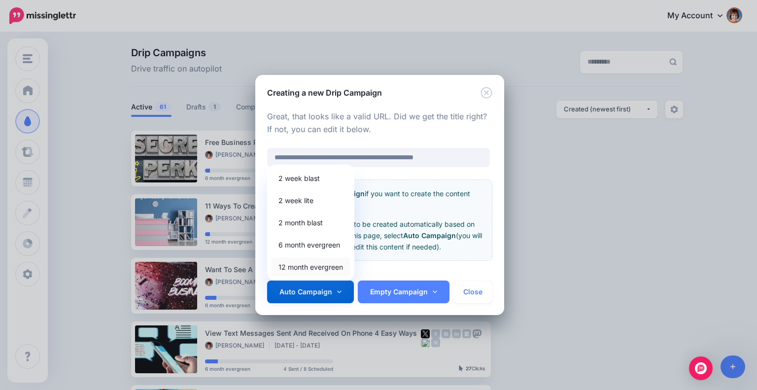
click at [323, 263] on link "12 month evergreen" at bounding box center [310, 266] width 79 height 19
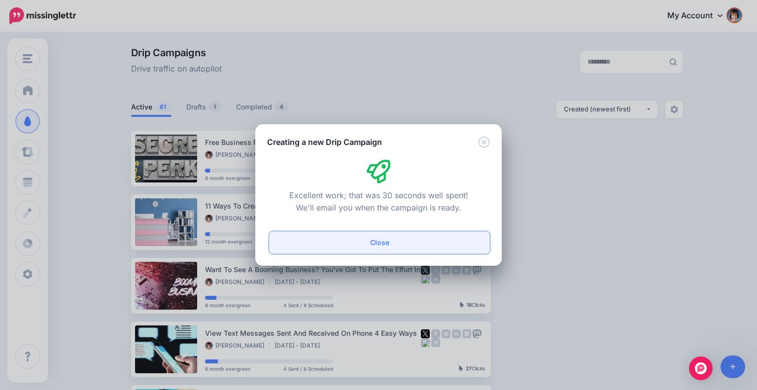
click at [388, 245] on button "Close" at bounding box center [379, 242] width 221 height 23
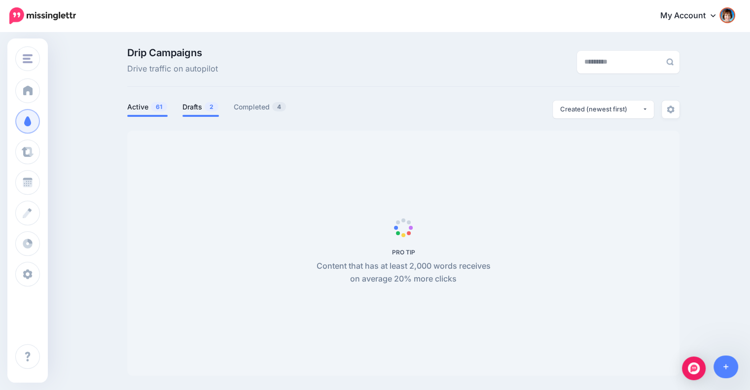
click at [194, 106] on link "Drafts 2" at bounding box center [200, 107] width 36 height 12
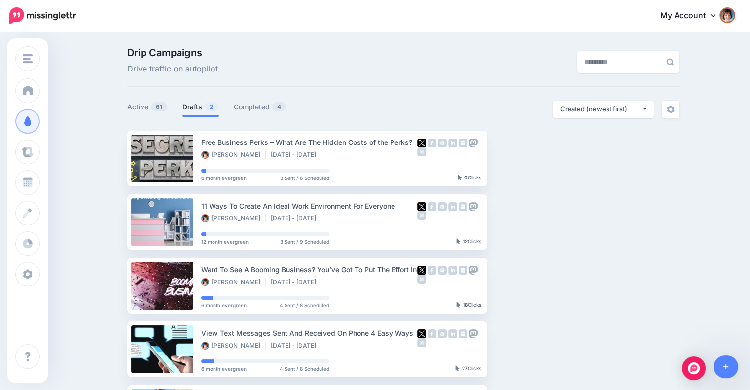
click at [202, 101] on link "Drafts 2" at bounding box center [200, 107] width 36 height 12
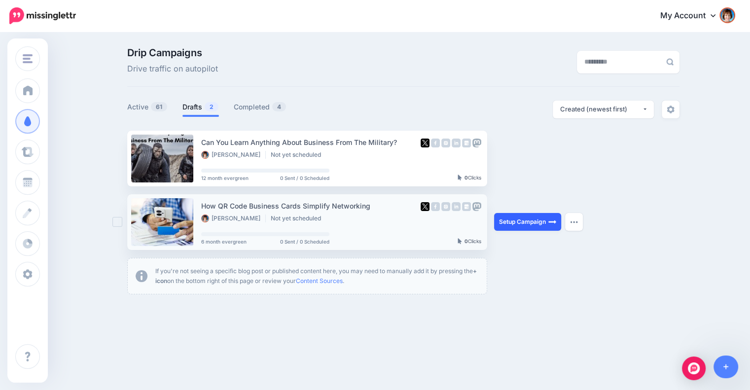
click at [536, 222] on link "Setup Campaign" at bounding box center [527, 222] width 67 height 18
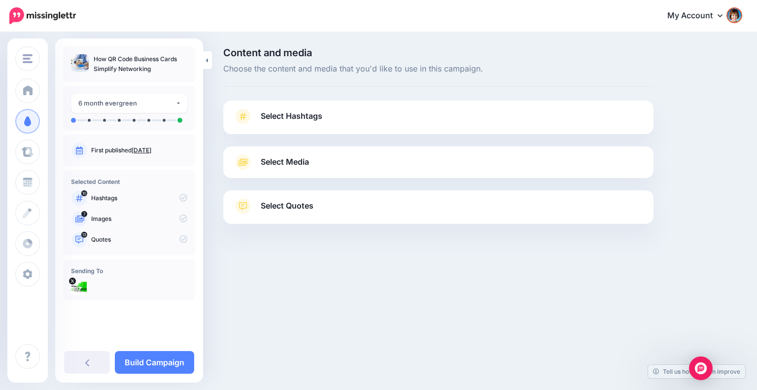
click at [390, 112] on link "Select Hashtags" at bounding box center [438, 121] width 411 height 26
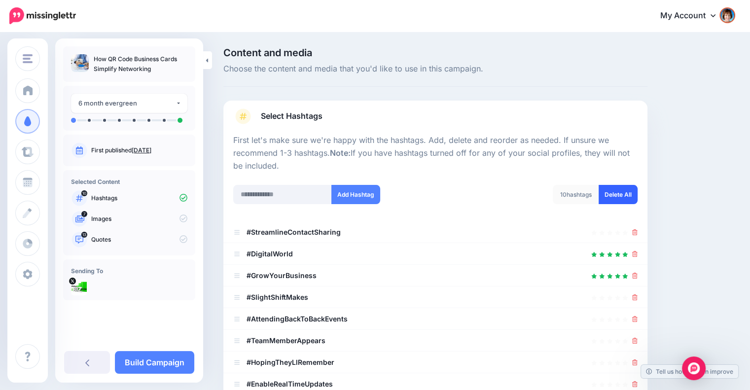
click at [627, 191] on link "Delete All" at bounding box center [617, 194] width 39 height 19
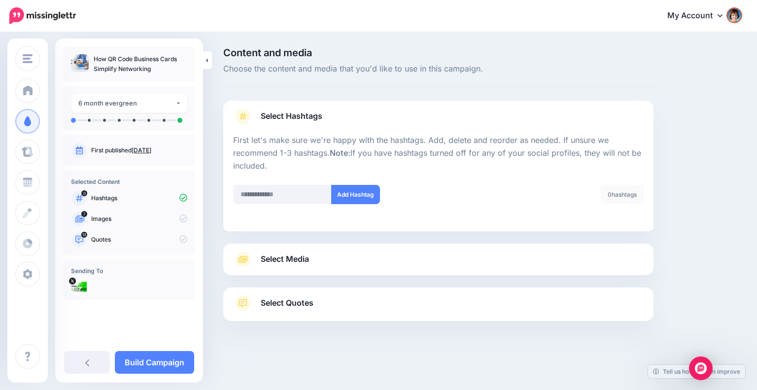
click at [513, 254] on link "Select Media" at bounding box center [438, 259] width 411 height 16
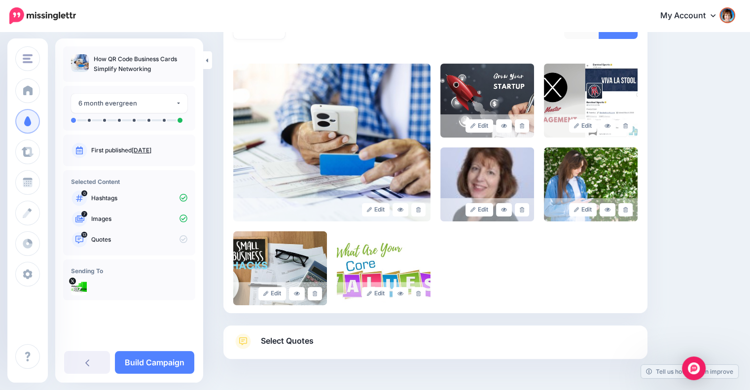
scroll to position [203, 0]
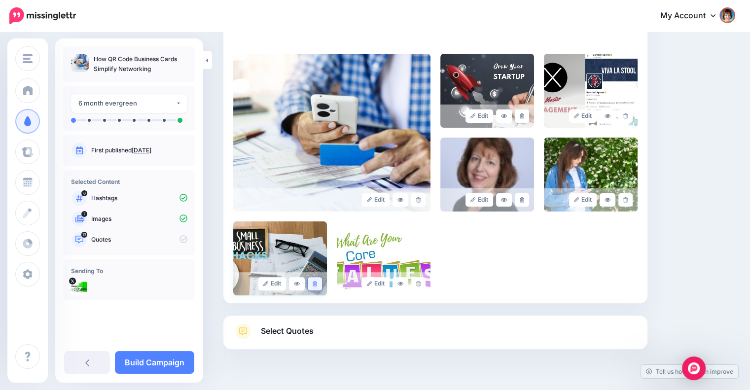
click at [314, 285] on icon at bounding box center [315, 283] width 4 height 5
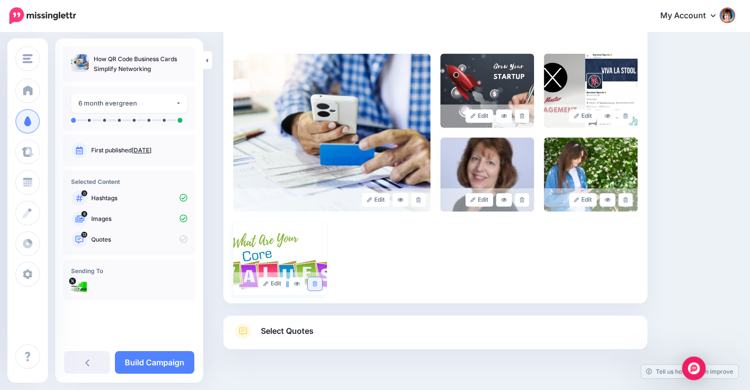
click at [317, 283] on icon at bounding box center [315, 283] width 4 height 5
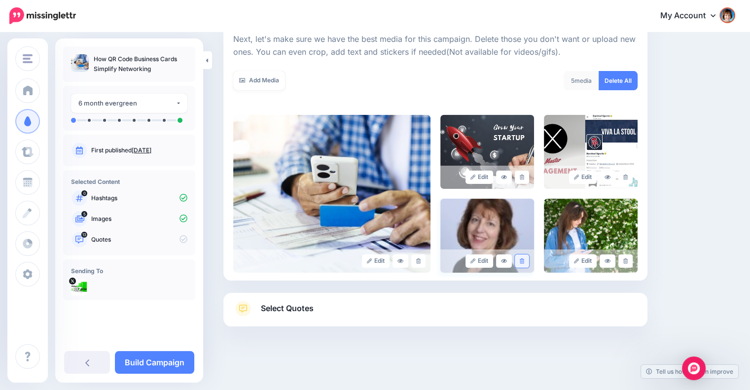
click at [521, 258] on link at bounding box center [522, 260] width 14 height 13
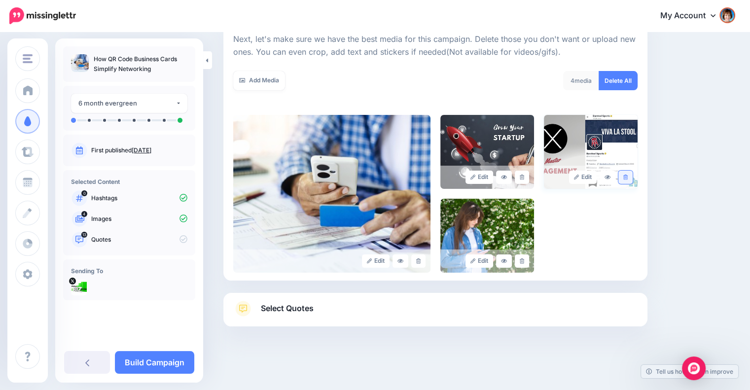
click at [628, 176] on icon at bounding box center [625, 177] width 4 height 5
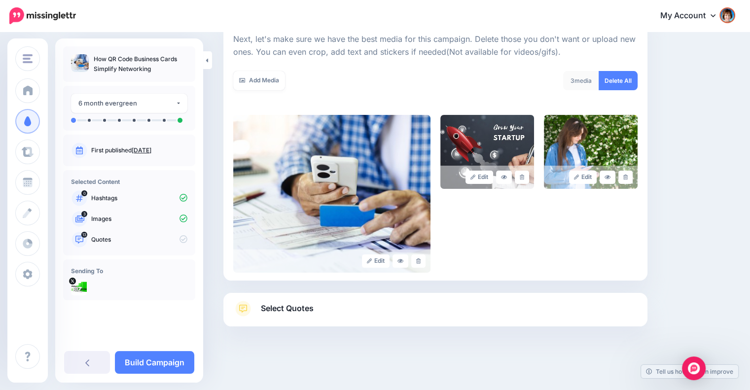
click at [290, 312] on span "Select Quotes" at bounding box center [287, 308] width 53 height 13
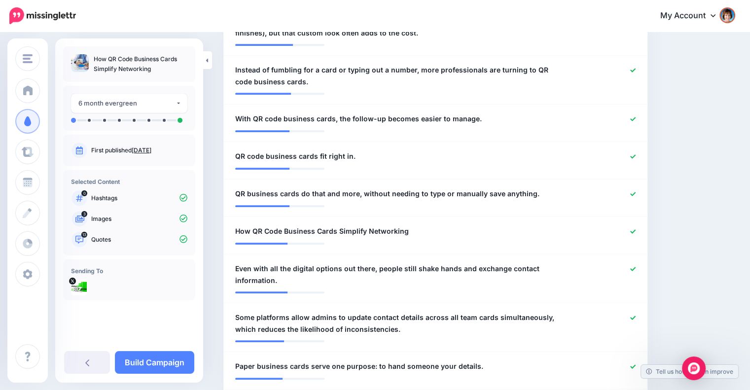
scroll to position [489, 0]
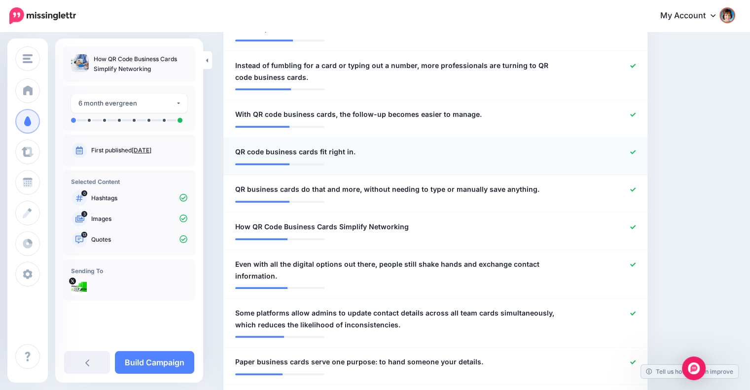
click at [635, 150] on icon at bounding box center [632, 151] width 5 height 5
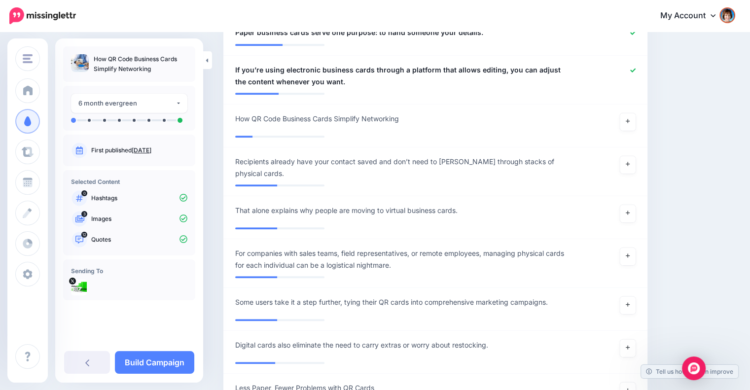
scroll to position [834, 0]
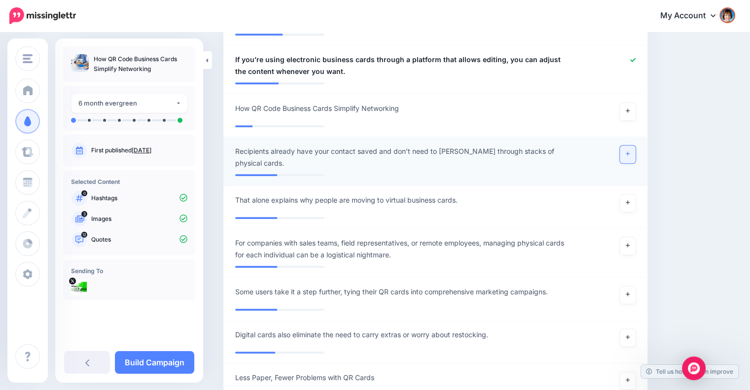
click at [630, 153] on icon at bounding box center [628, 154] width 4 height 4
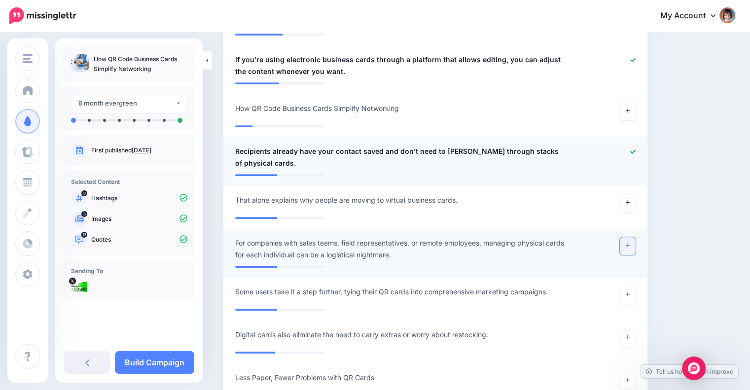
click at [630, 244] on icon at bounding box center [628, 246] width 4 height 4
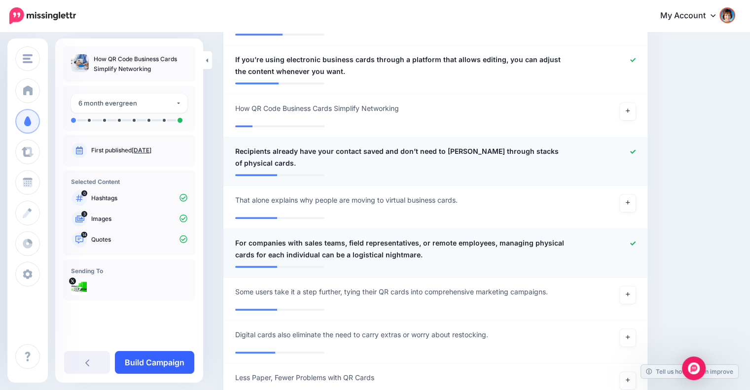
click at [180, 362] on link "Build Campaign" at bounding box center [154, 362] width 79 height 23
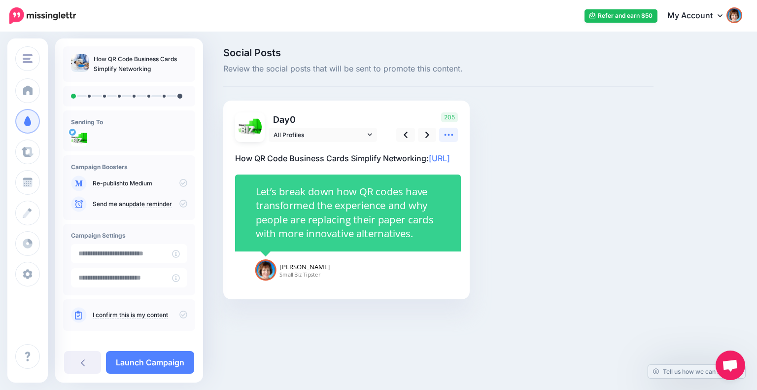
click at [448, 135] on icon at bounding box center [448, 135] width 9 height 2
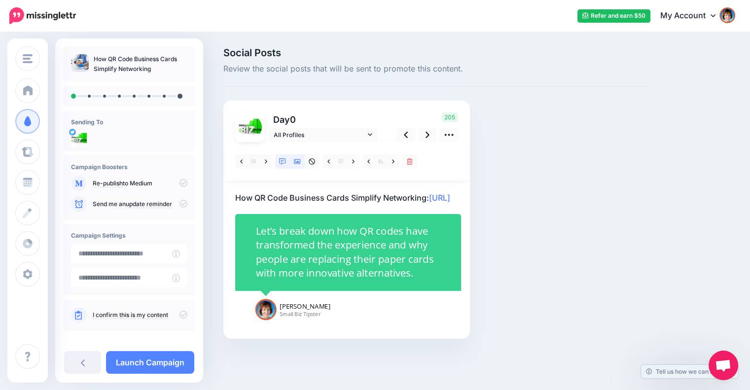
click at [297, 162] on icon at bounding box center [297, 161] width 7 height 5
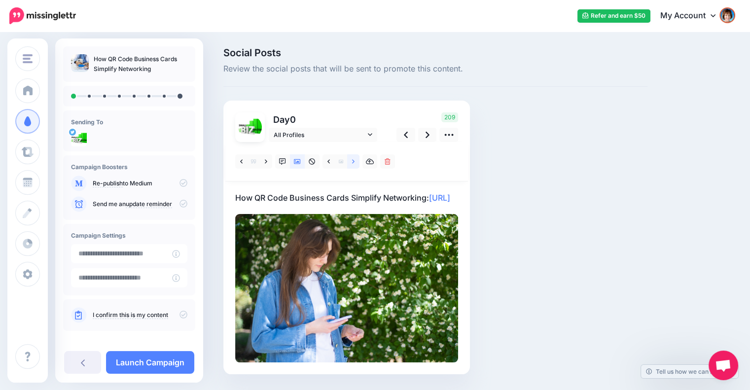
click at [355, 160] on link at bounding box center [353, 161] width 12 height 14
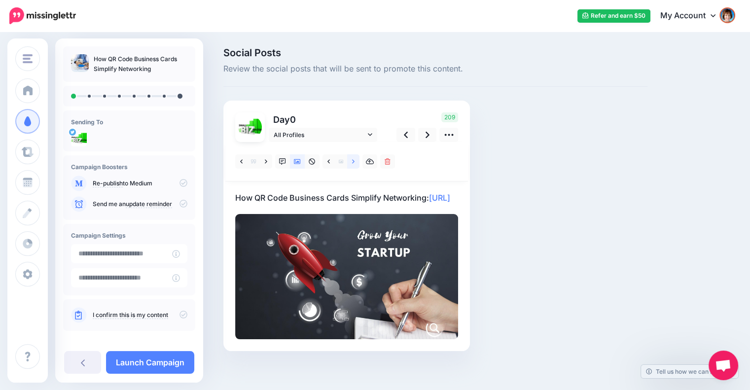
click at [353, 165] on link at bounding box center [353, 161] width 12 height 14
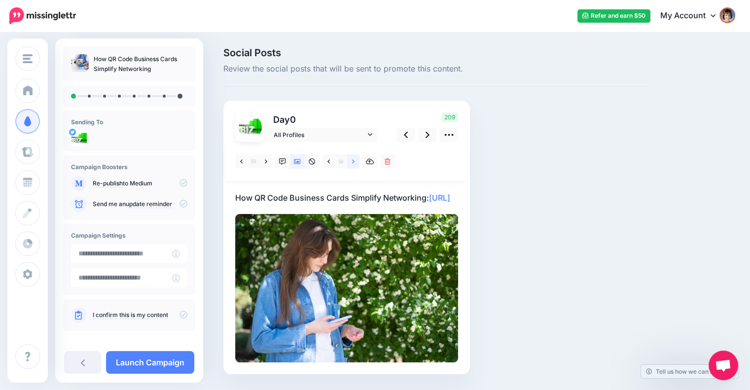
click at [353, 164] on icon at bounding box center [353, 161] width 2 height 7
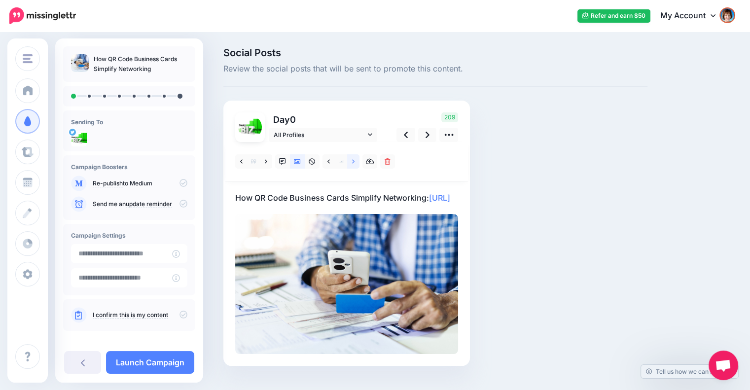
click at [353, 164] on icon at bounding box center [353, 161] width 2 height 7
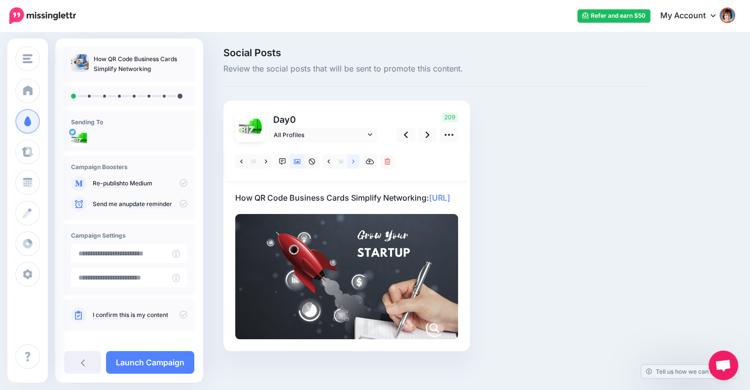
click at [353, 164] on icon at bounding box center [353, 161] width 2 height 7
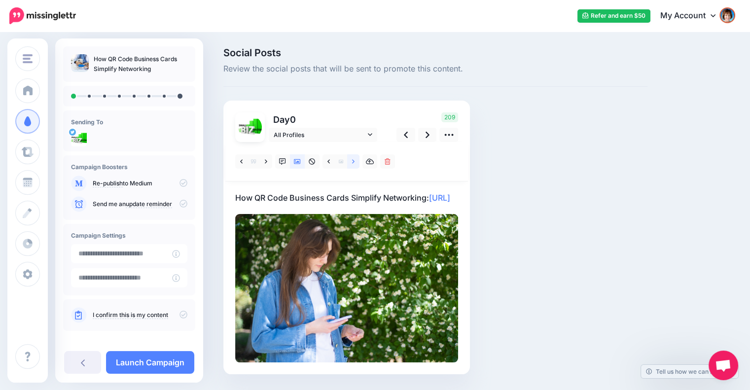
click at [353, 164] on icon at bounding box center [353, 161] width 2 height 7
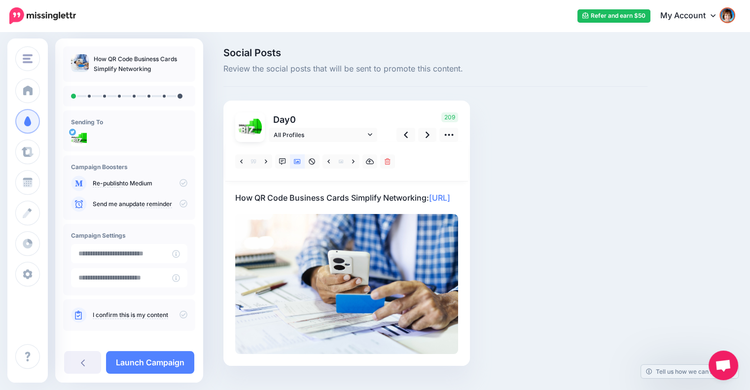
click at [548, 205] on div "Social Posts Review the social posts that will be sent to promote this content.…" at bounding box center [435, 222] width 439 height 348
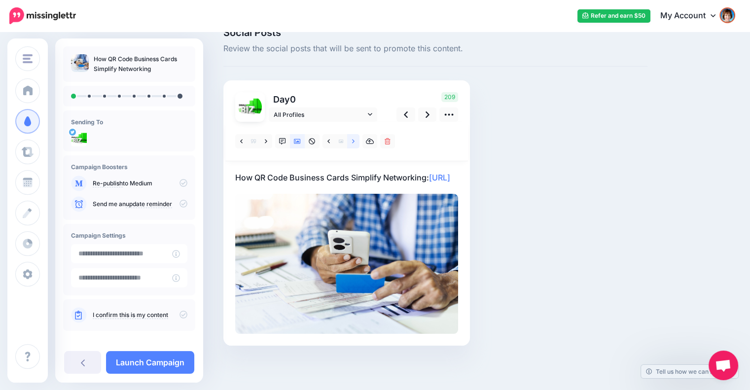
click at [352, 138] on icon at bounding box center [353, 141] width 2 height 7
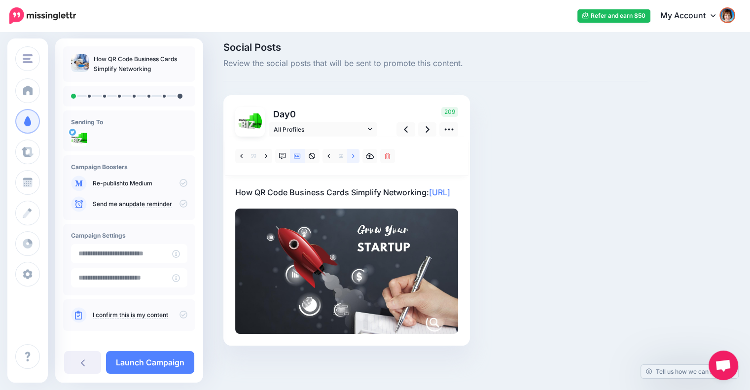
click at [351, 149] on link at bounding box center [353, 156] width 12 height 14
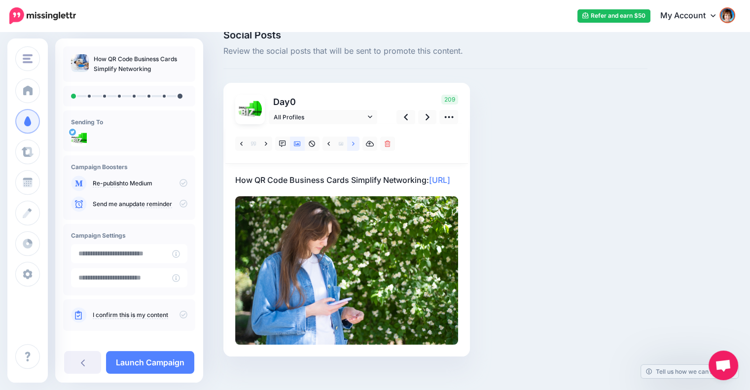
scroll to position [33, 0]
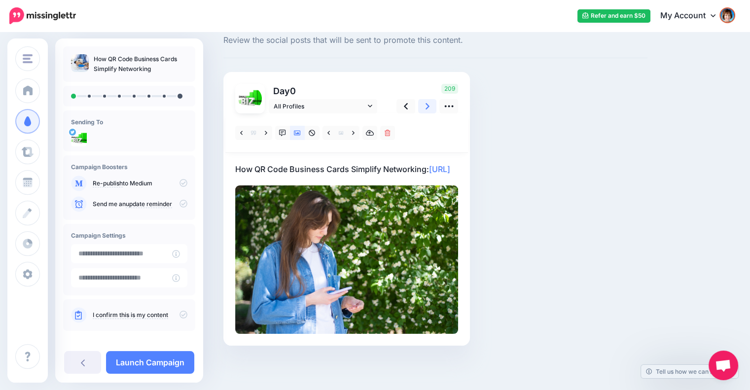
click at [426, 105] on icon at bounding box center [427, 106] width 4 height 10
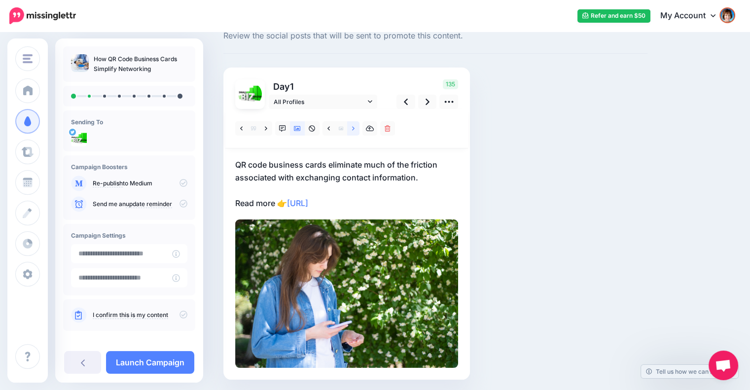
click at [354, 130] on link at bounding box center [353, 128] width 12 height 14
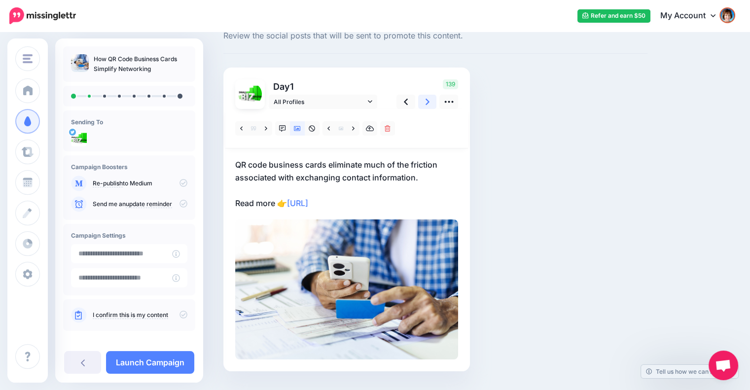
click at [424, 102] on link at bounding box center [427, 102] width 19 height 14
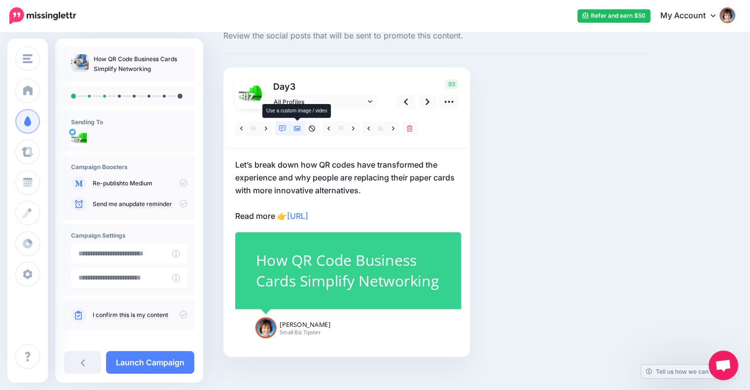
click at [297, 128] on icon at bounding box center [297, 128] width 7 height 7
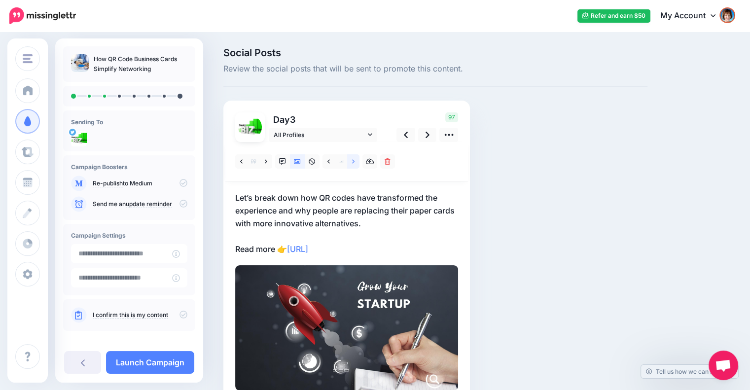
click at [350, 161] on link at bounding box center [353, 161] width 12 height 14
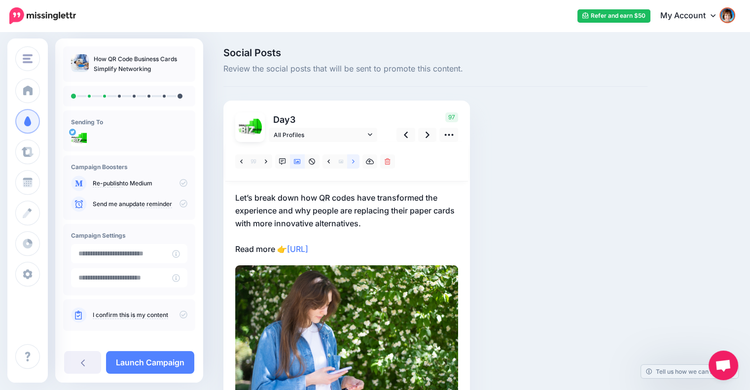
click at [352, 163] on icon at bounding box center [353, 161] width 2 height 7
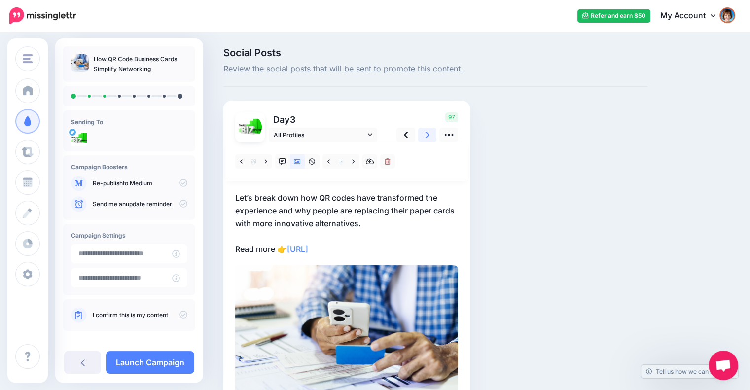
click at [424, 135] on link at bounding box center [427, 135] width 19 height 14
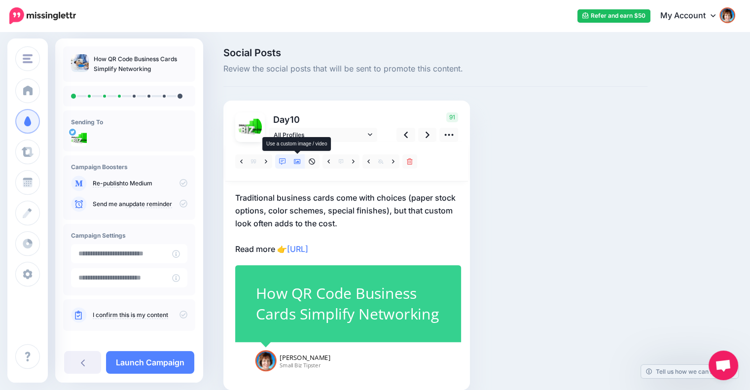
click at [298, 163] on icon at bounding box center [297, 161] width 7 height 7
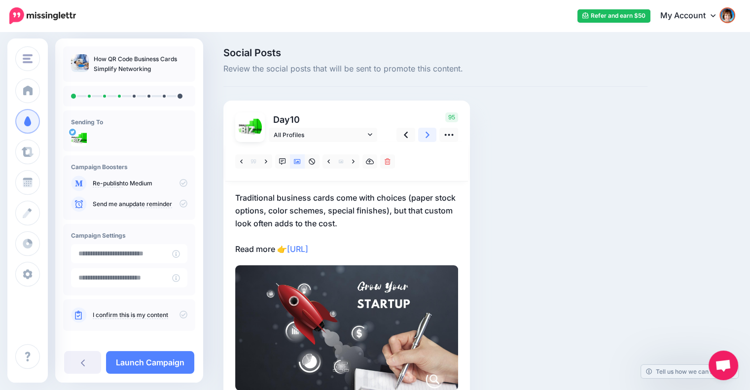
click at [422, 135] on link at bounding box center [427, 135] width 19 height 14
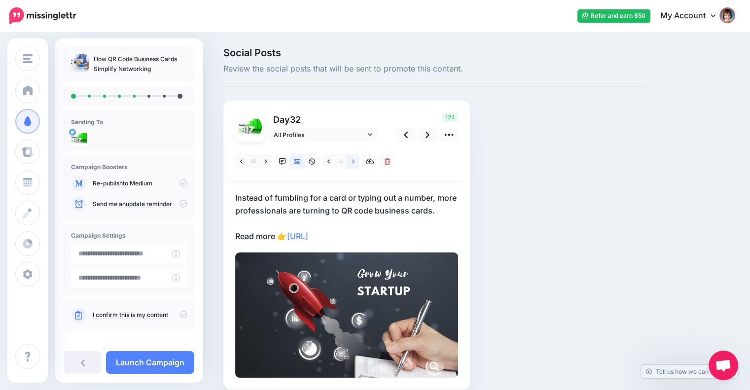
click at [351, 160] on link at bounding box center [353, 161] width 12 height 14
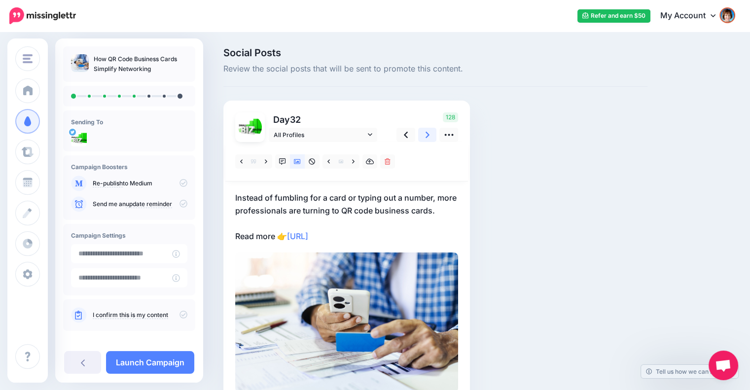
click at [425, 134] on icon at bounding box center [427, 135] width 4 height 10
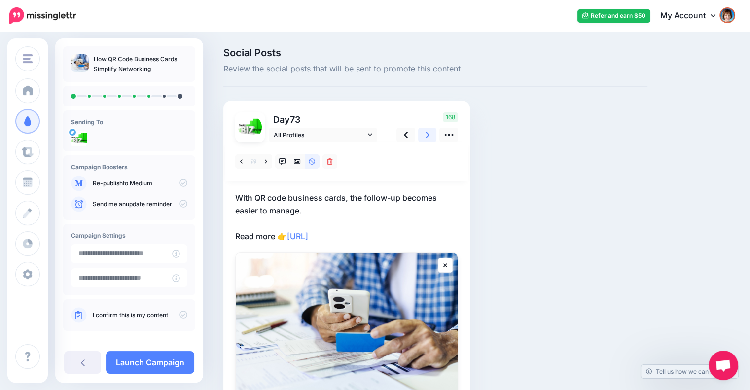
click at [425, 134] on icon at bounding box center [427, 135] width 4 height 10
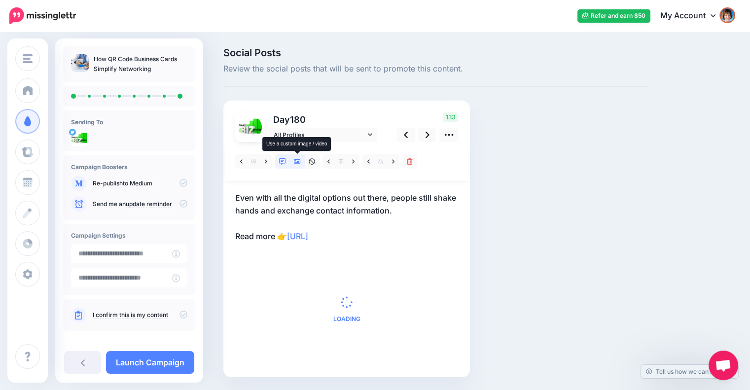
click at [300, 162] on icon at bounding box center [297, 161] width 7 height 7
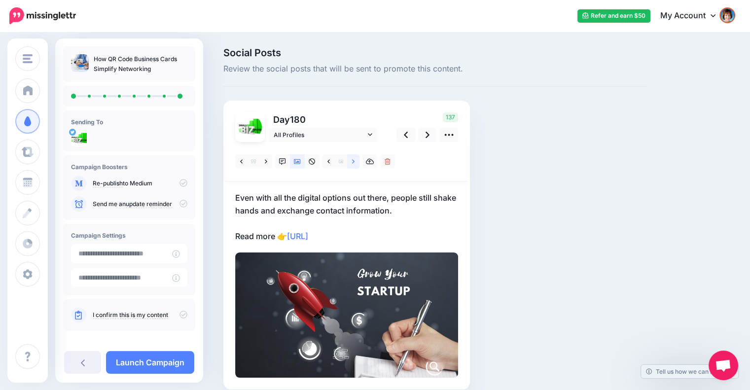
click at [351, 160] on link at bounding box center [353, 161] width 12 height 14
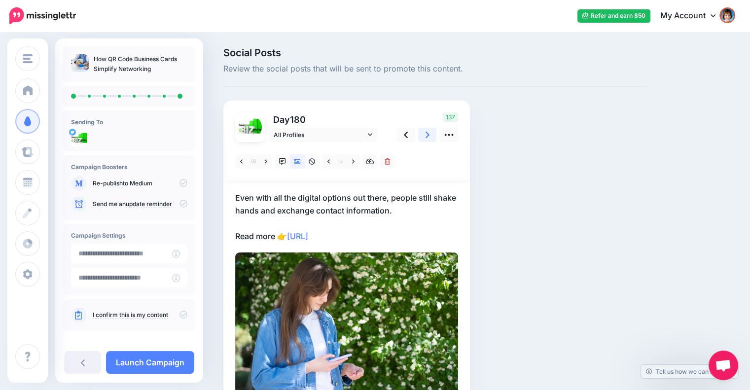
click at [430, 134] on link at bounding box center [427, 135] width 19 height 14
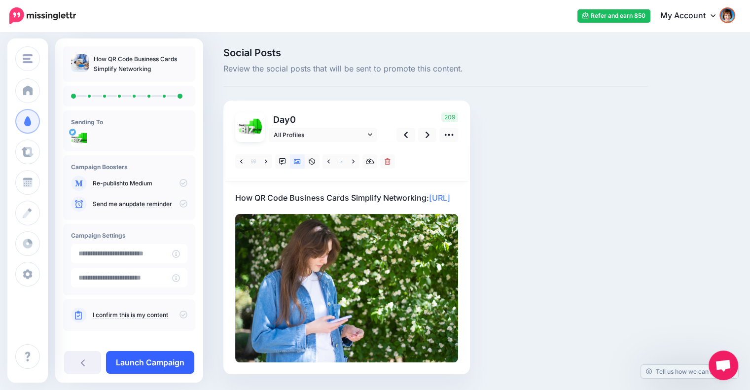
click at [176, 358] on link "Launch Campaign" at bounding box center [150, 362] width 88 height 23
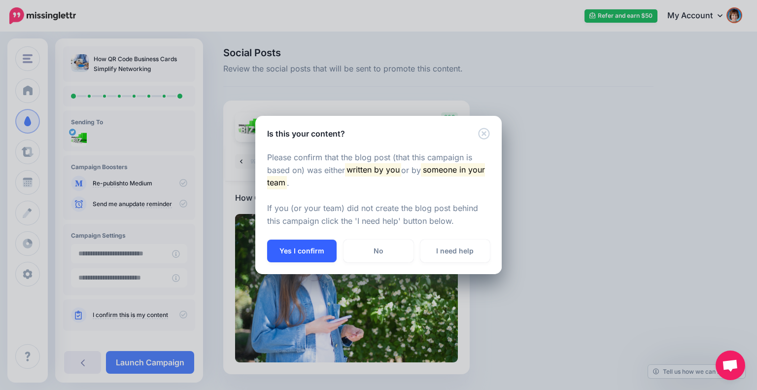
click at [279, 252] on button "Yes I confirm" at bounding box center [302, 251] width 70 height 23
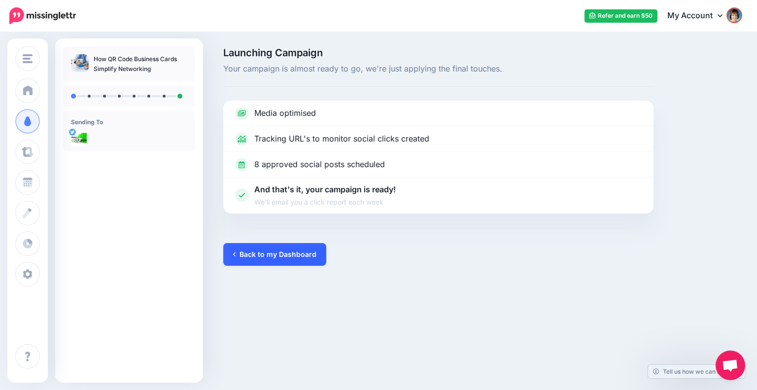
click at [282, 254] on link "Back to my Dashboard" at bounding box center [274, 254] width 103 height 23
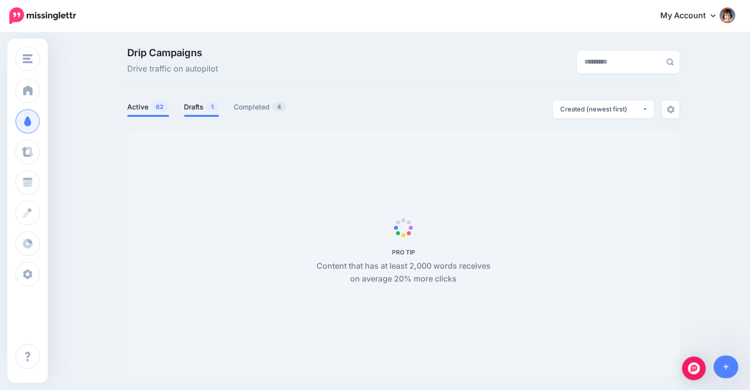
click at [210, 110] on link "Drafts 1" at bounding box center [201, 107] width 35 height 12
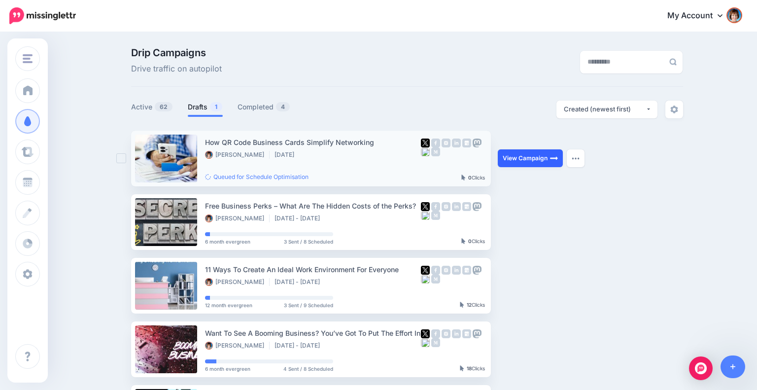
click at [528, 160] on link "View Campaign" at bounding box center [530, 158] width 65 height 18
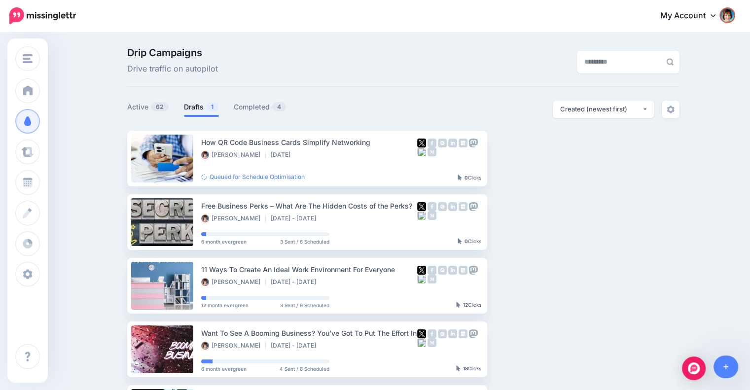
click at [214, 114] on li "Drafts 1" at bounding box center [201, 109] width 35 height 16
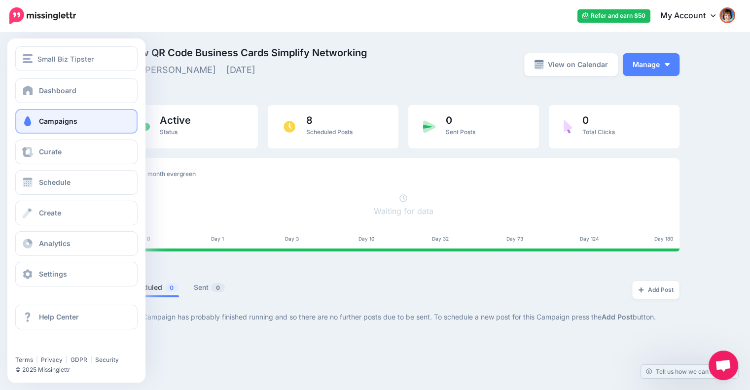
click at [37, 114] on link "Campaigns" at bounding box center [76, 121] width 122 height 25
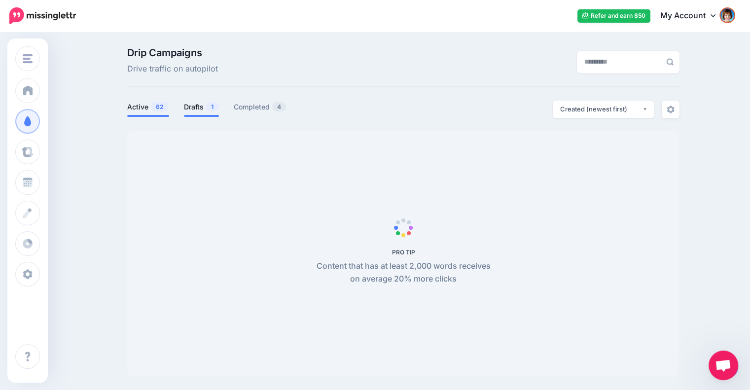
click at [213, 106] on span "1" at bounding box center [212, 106] width 12 height 9
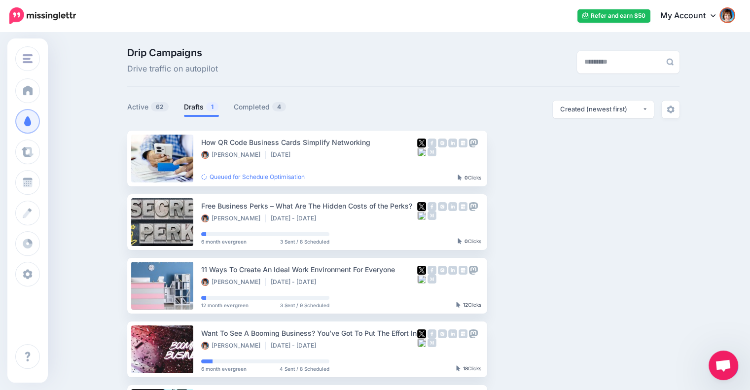
click at [522, 159] on link "View Campaign" at bounding box center [526, 158] width 65 height 18
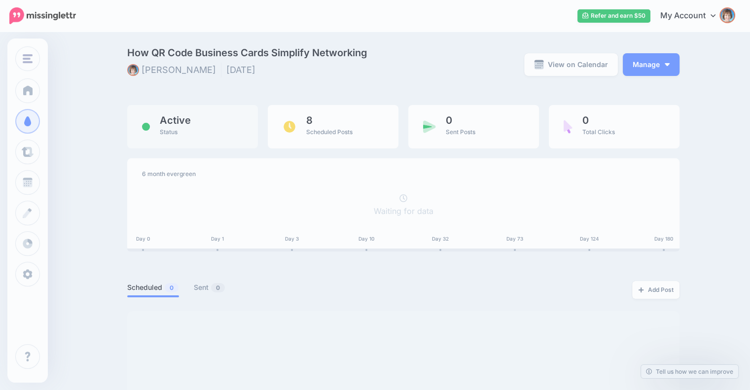
click at [210, 110] on div "Active Status" at bounding box center [192, 126] width 131 height 43
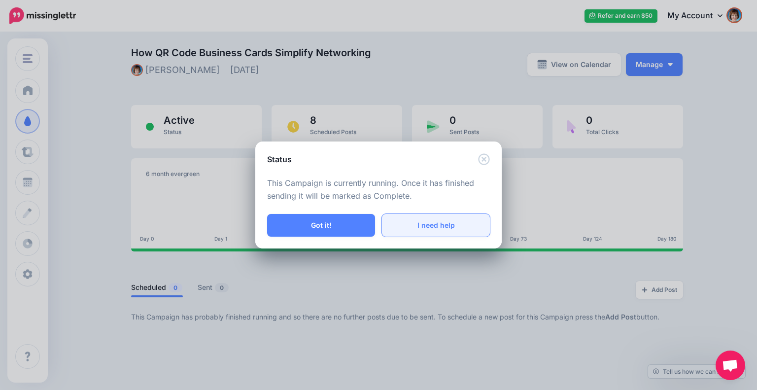
click at [423, 225] on link "I need help" at bounding box center [436, 225] width 108 height 23
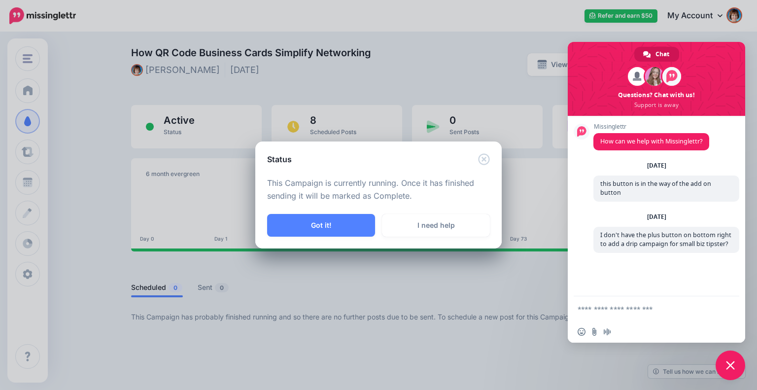
click at [499, 153] on div "Status" at bounding box center [378, 153] width 246 height 24
click at [733, 364] on div "Status This Campaign is currently running. Once it has finished sending it will…" at bounding box center [378, 195] width 757 height 390
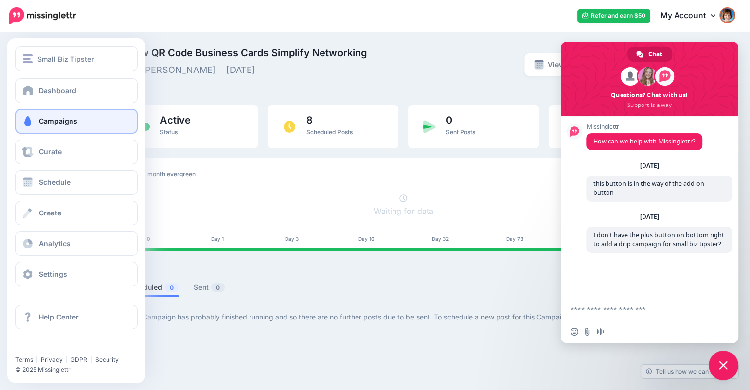
click at [33, 125] on span at bounding box center [27, 121] width 13 height 10
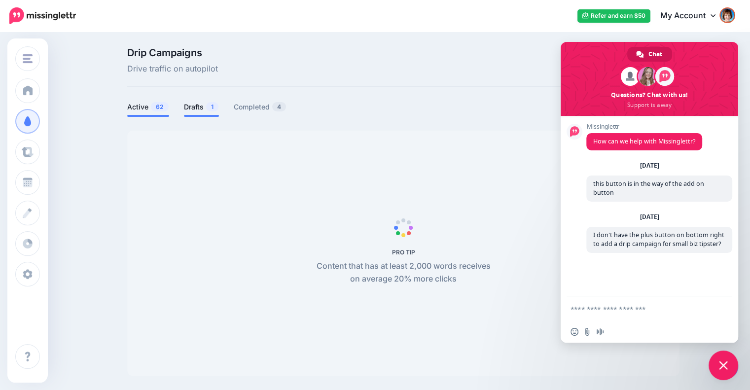
click at [191, 105] on link "Drafts 1" at bounding box center [201, 107] width 35 height 12
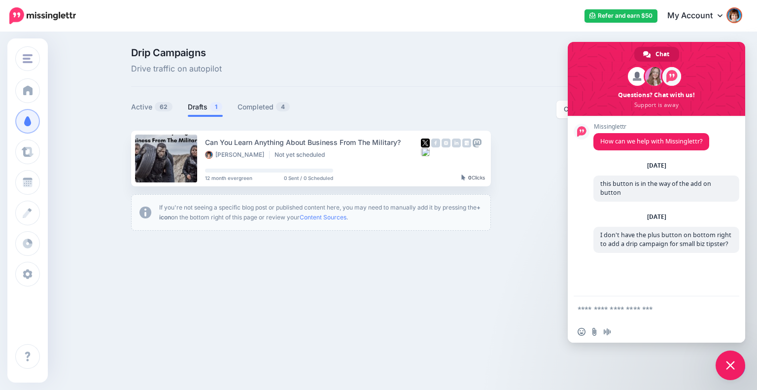
click at [721, 362] on span "Close chat" at bounding box center [731, 365] width 30 height 30
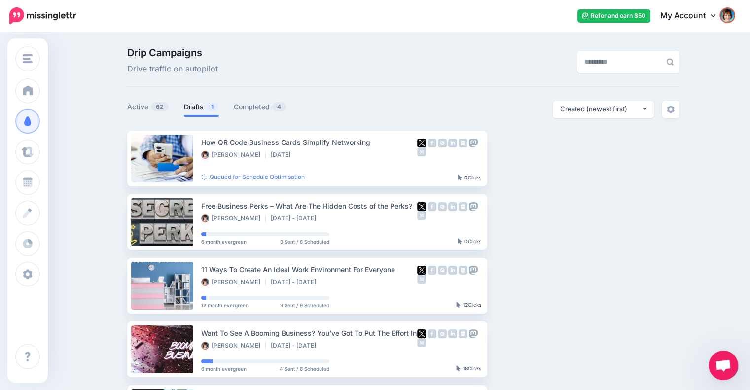
click at [207, 105] on link "Drafts 1" at bounding box center [201, 107] width 35 height 12
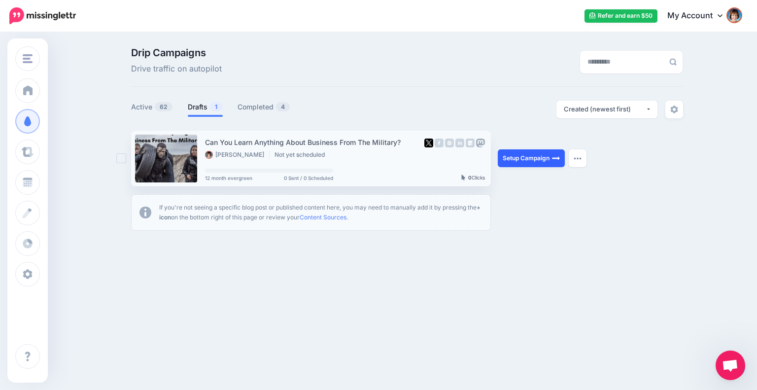
click at [528, 155] on link "Setup Campaign" at bounding box center [531, 158] width 67 height 18
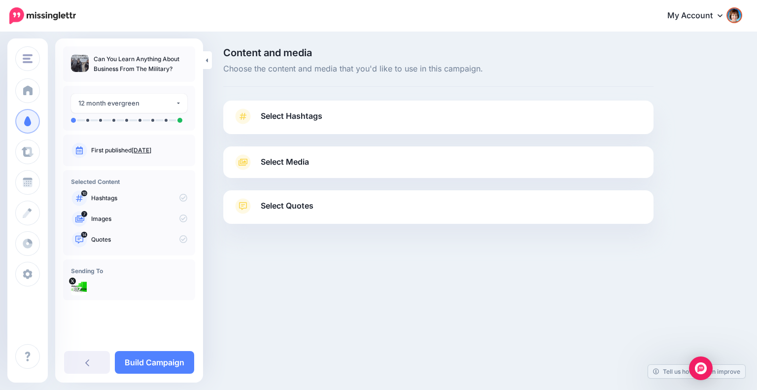
click at [280, 116] on span "Select Hashtags" at bounding box center [292, 115] width 62 height 13
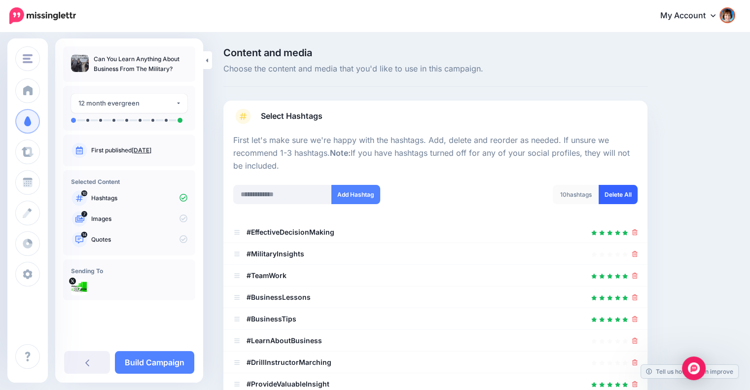
click at [627, 192] on link "Delete All" at bounding box center [617, 194] width 39 height 19
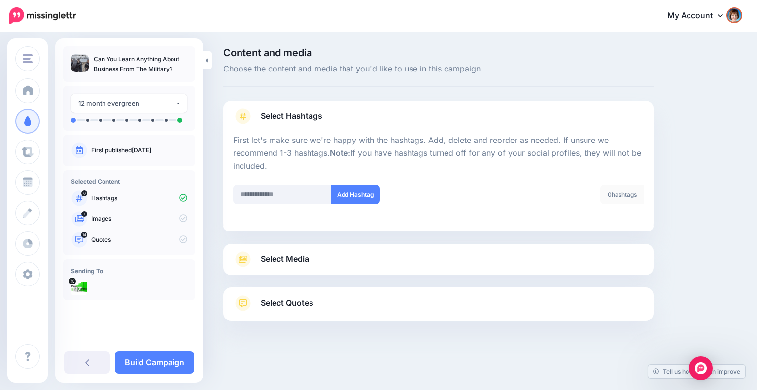
click at [402, 250] on div "Select Media Next, let's make sure we have the best media for this campaign. De…" at bounding box center [438, 260] width 430 height 32
click at [398, 263] on link "Select Media" at bounding box center [438, 259] width 411 height 16
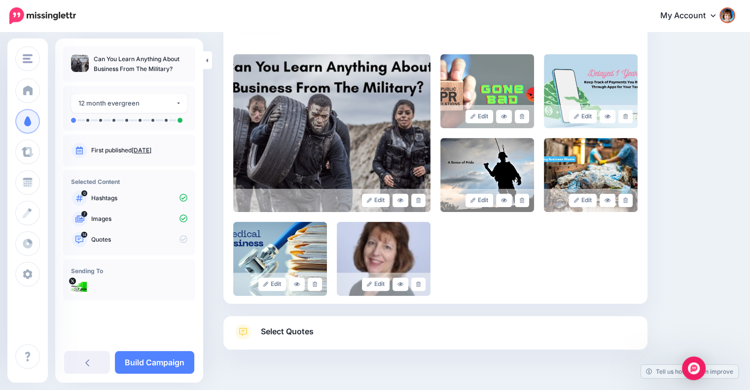
scroll to position [203, 0]
click at [420, 282] on icon at bounding box center [418, 283] width 4 height 5
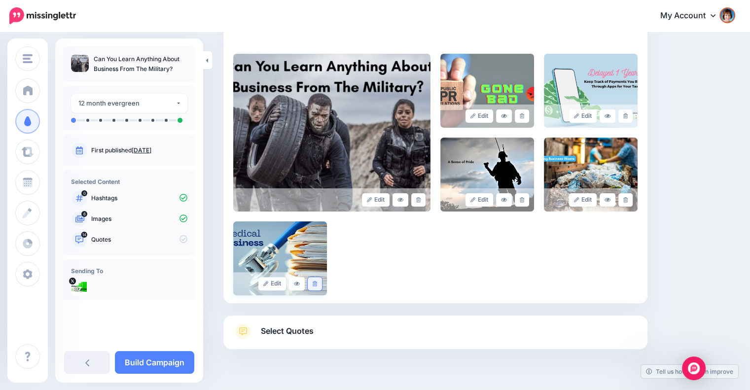
click at [315, 285] on icon at bounding box center [315, 283] width 4 height 5
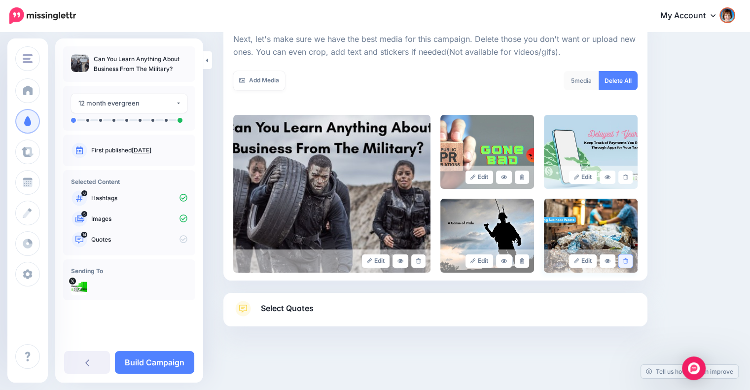
click at [628, 258] on icon at bounding box center [625, 260] width 4 height 5
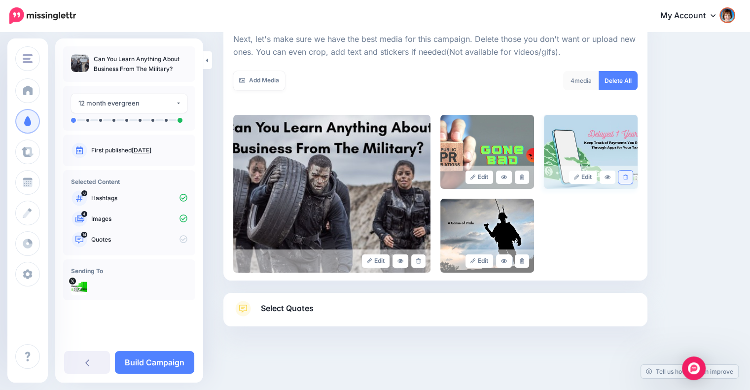
click at [628, 179] on icon at bounding box center [625, 177] width 4 height 5
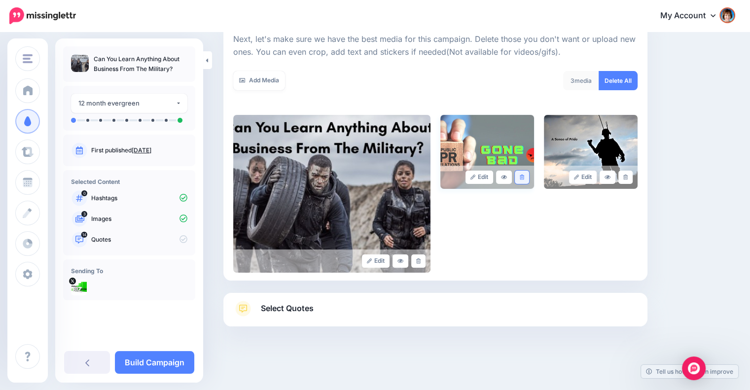
click at [525, 173] on link at bounding box center [522, 177] width 14 height 13
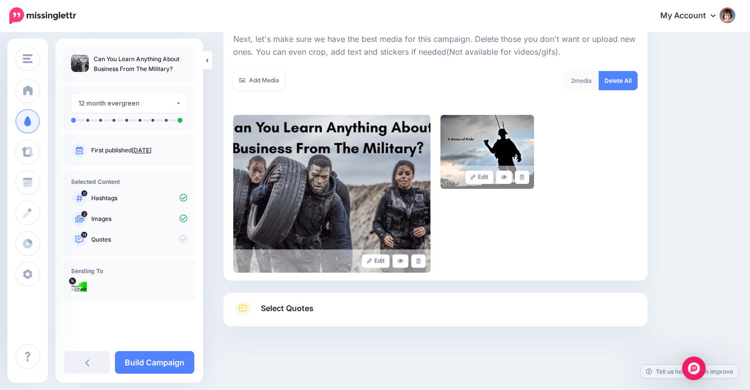
click at [413, 305] on link "Select Quotes" at bounding box center [435, 314] width 404 height 26
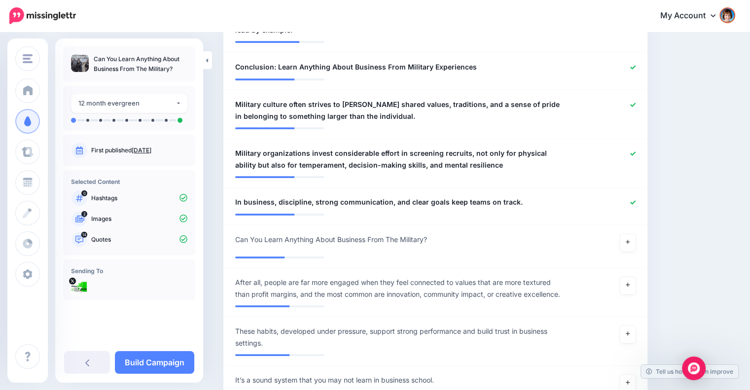
scroll to position [748, 0]
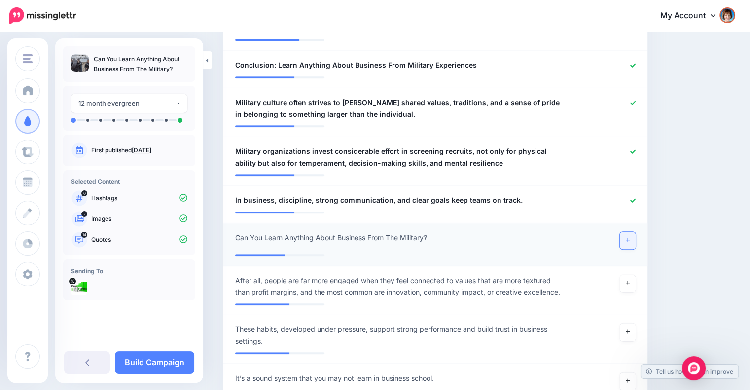
click at [634, 232] on link at bounding box center [628, 241] width 16 height 18
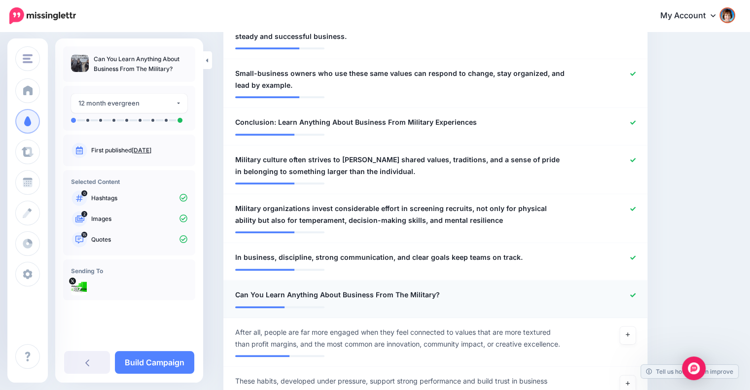
scroll to position [688, 0]
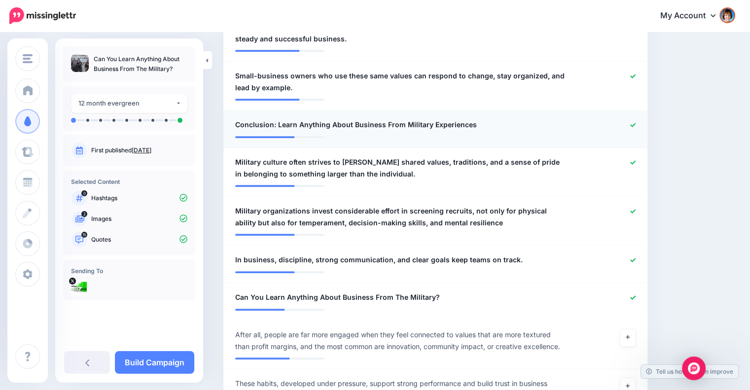
click at [635, 122] on icon at bounding box center [632, 124] width 5 height 5
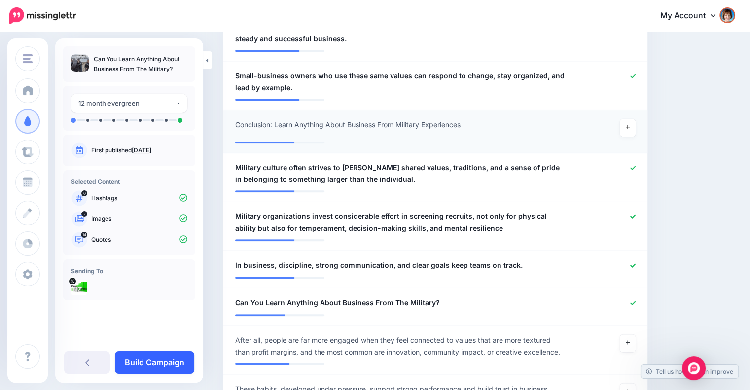
click at [150, 351] on link "Build Campaign" at bounding box center [154, 362] width 79 height 23
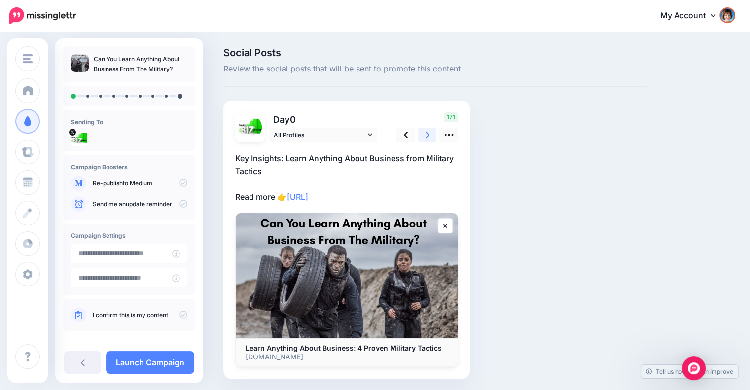
click at [424, 139] on link at bounding box center [427, 135] width 19 height 14
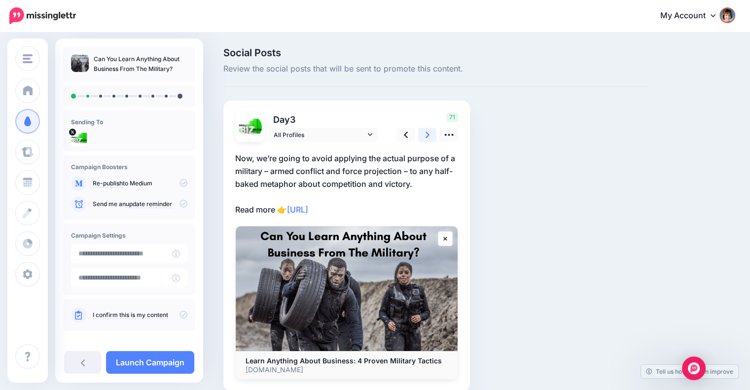
click at [424, 139] on link at bounding box center [427, 135] width 19 height 14
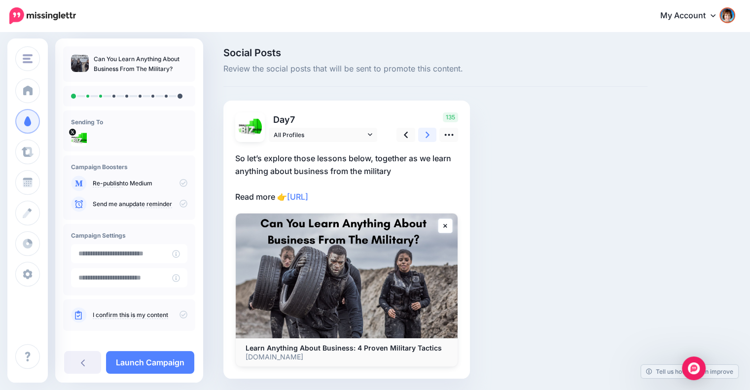
click at [424, 139] on link at bounding box center [427, 135] width 19 height 14
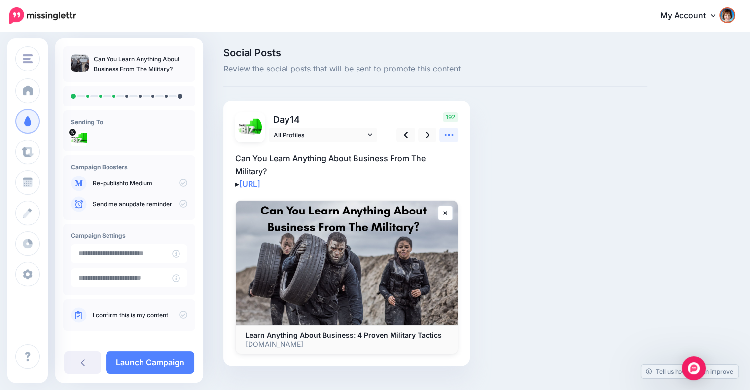
click at [454, 138] on icon at bounding box center [449, 135] width 10 height 10
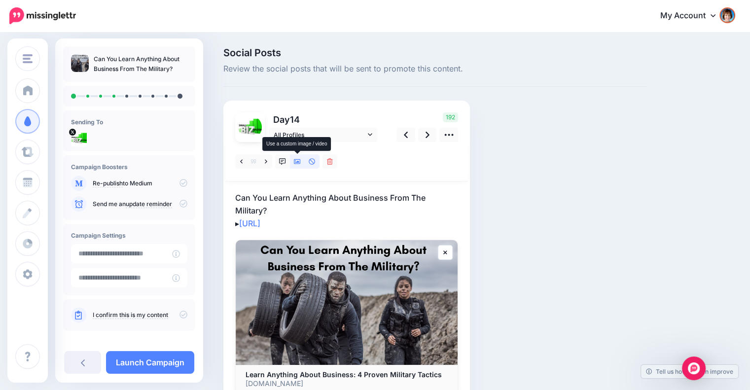
click at [296, 158] on icon at bounding box center [297, 161] width 7 height 7
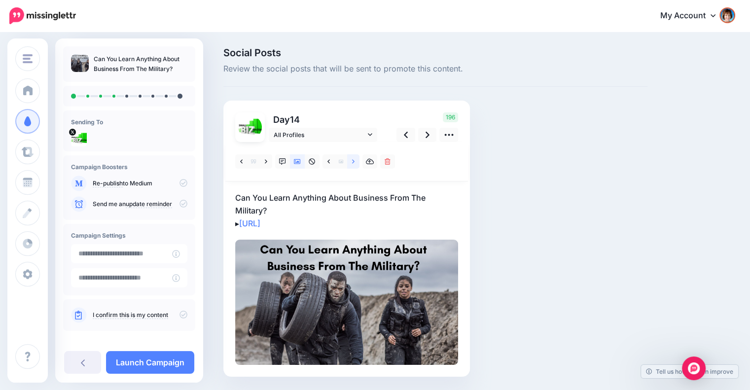
click at [353, 162] on icon at bounding box center [353, 161] width 2 height 4
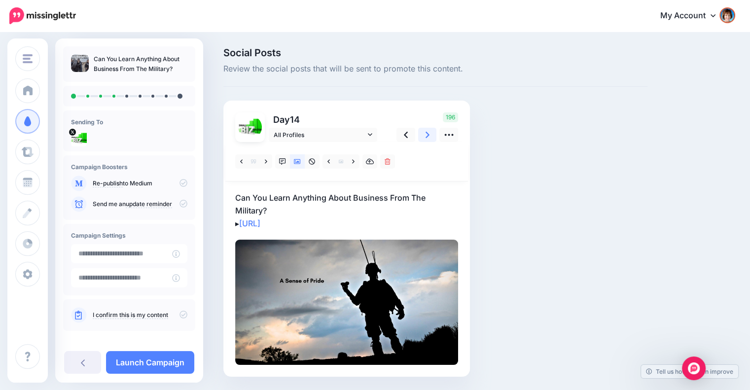
click at [421, 136] on link at bounding box center [427, 135] width 19 height 14
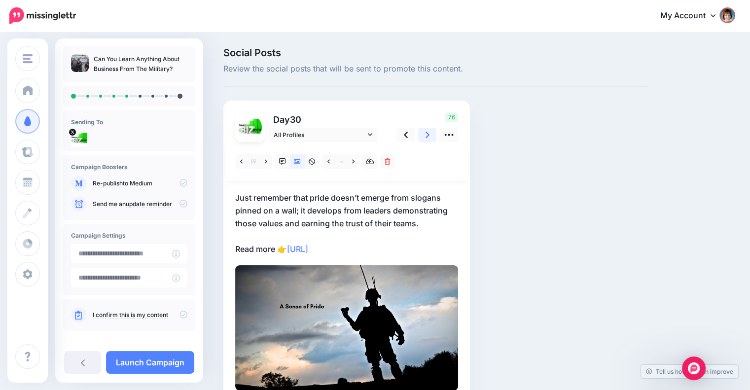
click at [421, 136] on link at bounding box center [427, 135] width 19 height 14
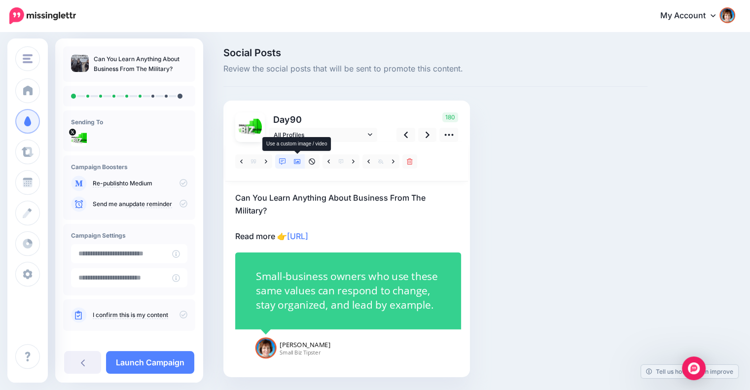
click at [302, 162] on link at bounding box center [297, 161] width 15 height 14
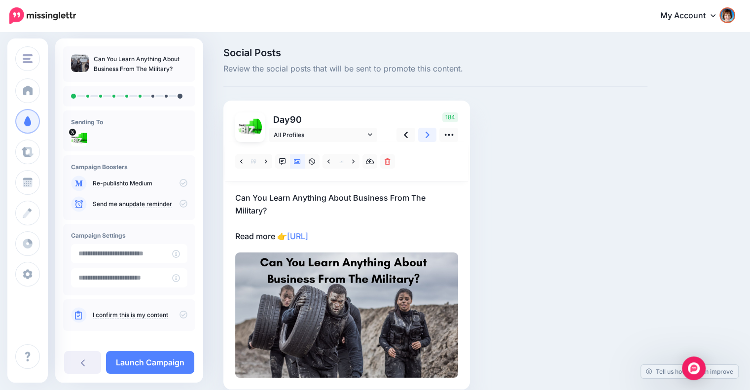
click at [425, 137] on icon at bounding box center [427, 135] width 4 height 10
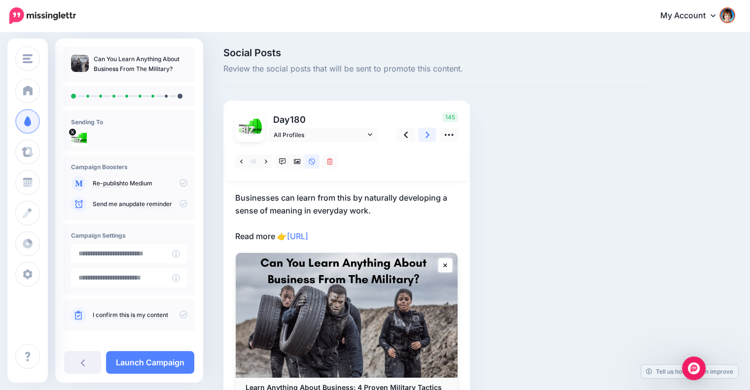
click at [425, 137] on icon at bounding box center [427, 135] width 4 height 10
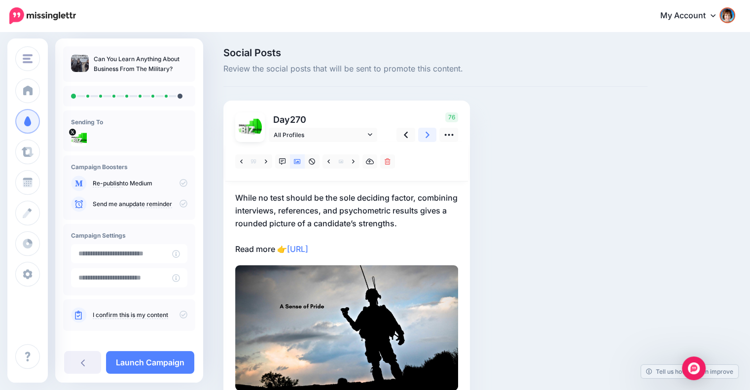
click at [425, 137] on icon at bounding box center [427, 135] width 4 height 10
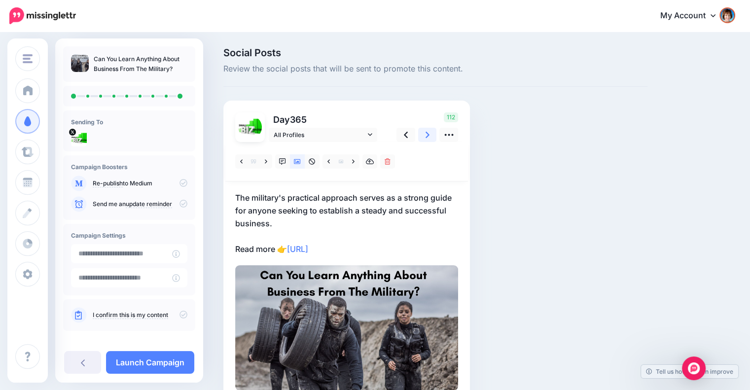
click at [425, 137] on icon at bounding box center [427, 135] width 4 height 10
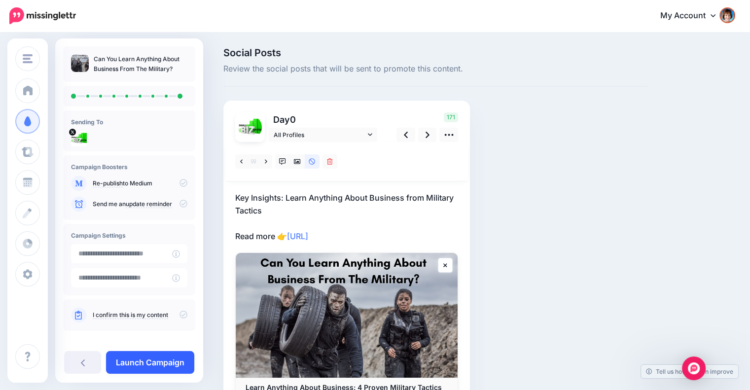
click at [158, 356] on link "Launch Campaign" at bounding box center [150, 362] width 88 height 23
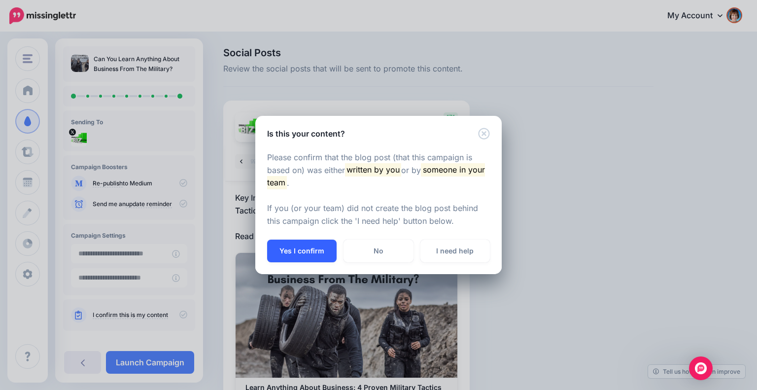
click at [281, 247] on button "Yes I confirm" at bounding box center [302, 251] width 70 height 23
